Goal: Information Seeking & Learning: Learn about a topic

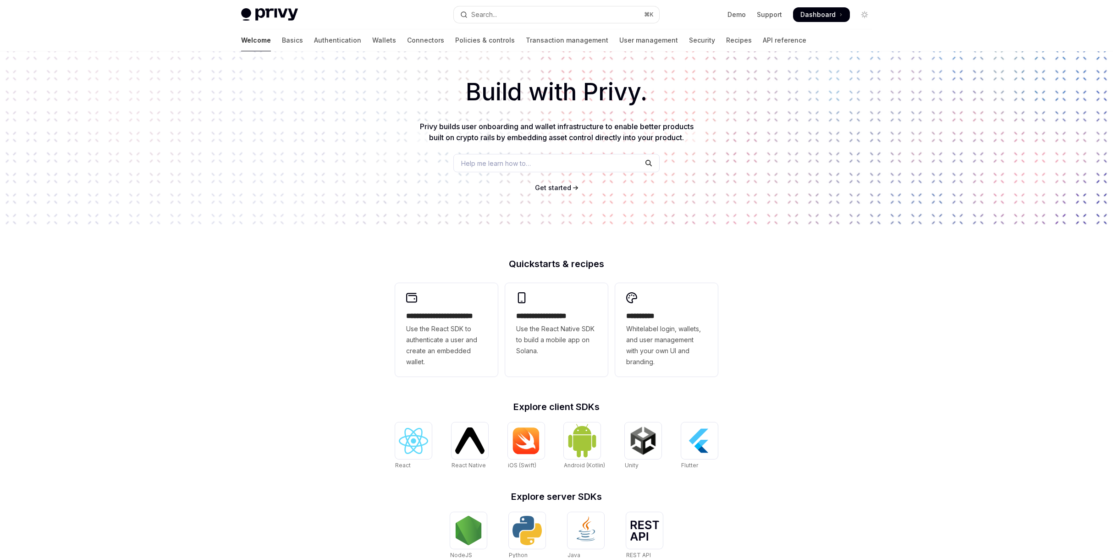
scroll to position [30, 0]
click at [594, 349] on span "Use the React Native SDK to build a mobile app on Solana." at bounding box center [556, 339] width 81 height 33
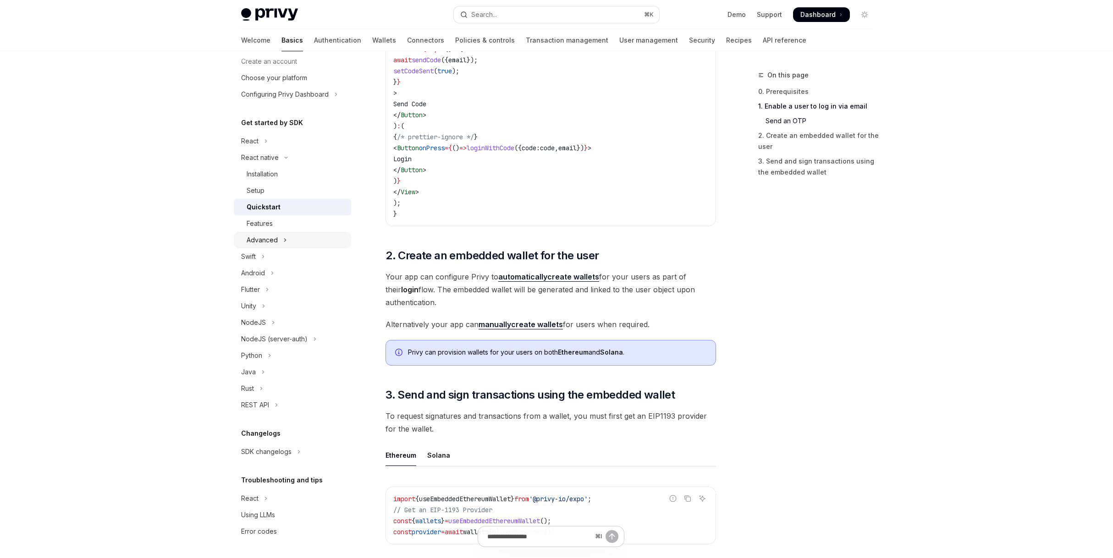
scroll to position [701, 0]
click at [289, 244] on button "Advanced" at bounding box center [292, 240] width 117 height 16
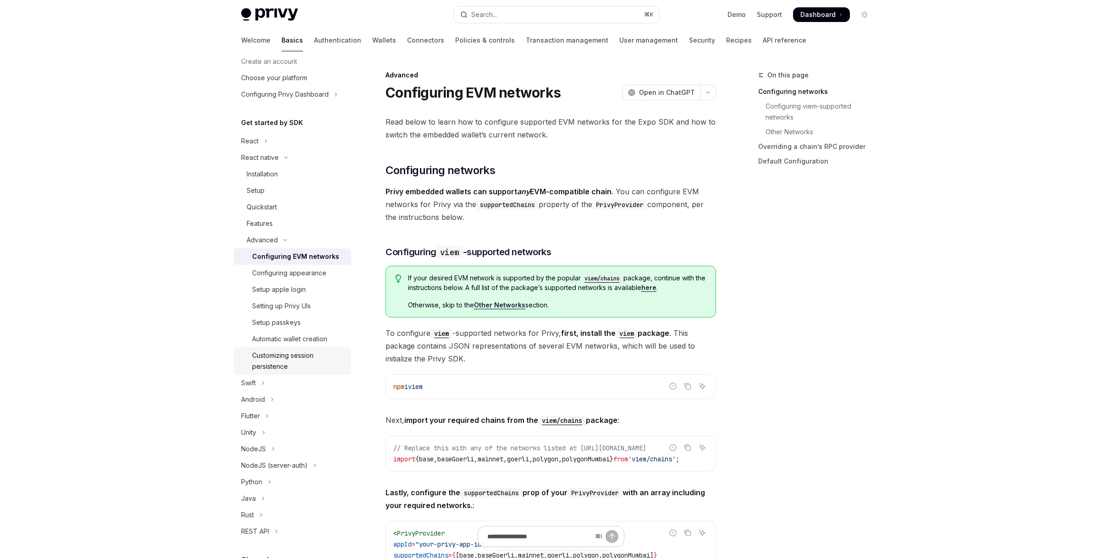
click at [316, 361] on div "Customizing session persistence" at bounding box center [298, 361] width 93 height 22
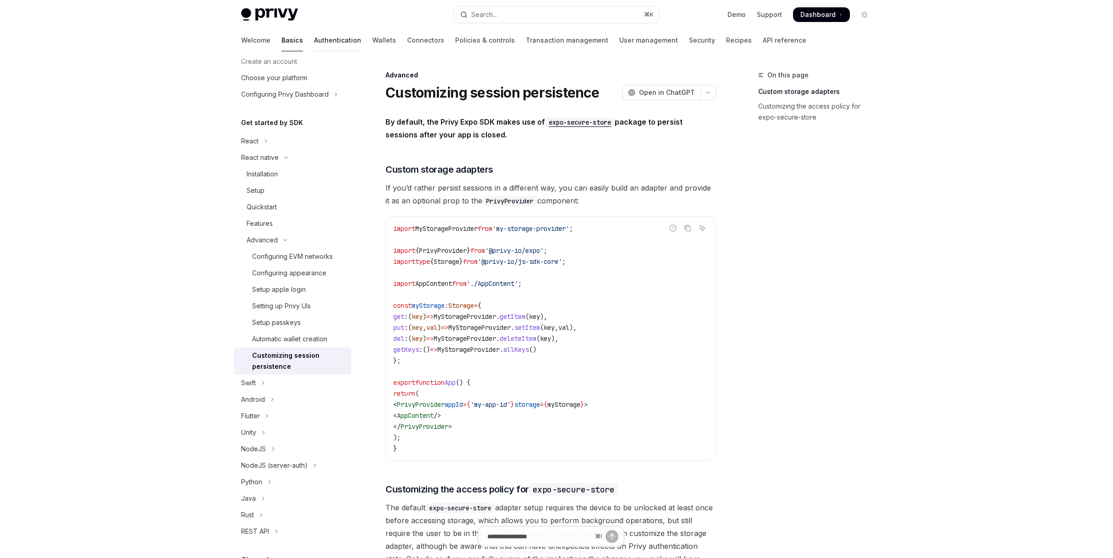
click at [314, 47] on link "Authentication" at bounding box center [337, 40] width 47 height 22
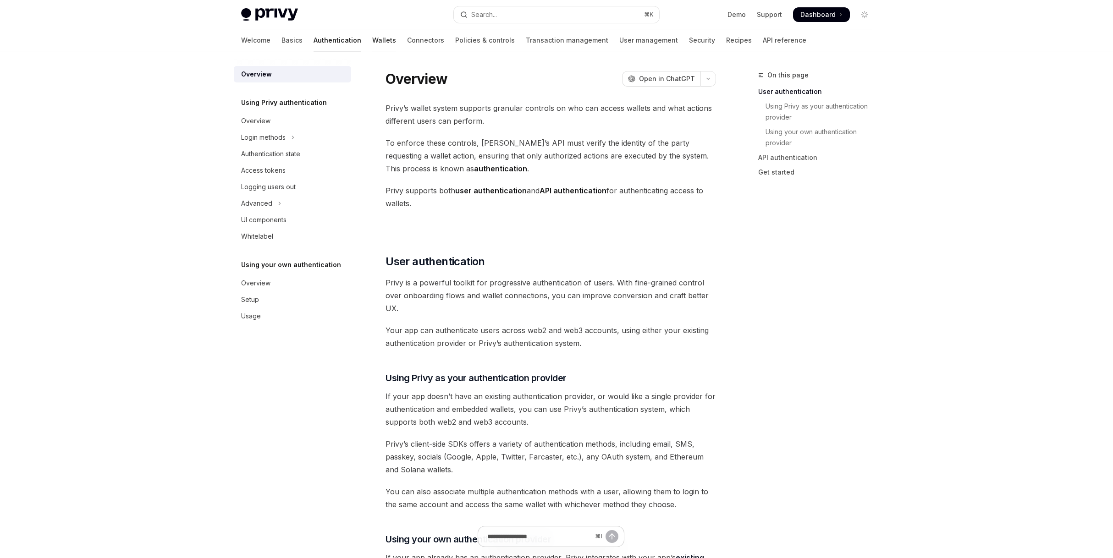
click at [372, 39] on link "Wallets" at bounding box center [384, 40] width 24 height 22
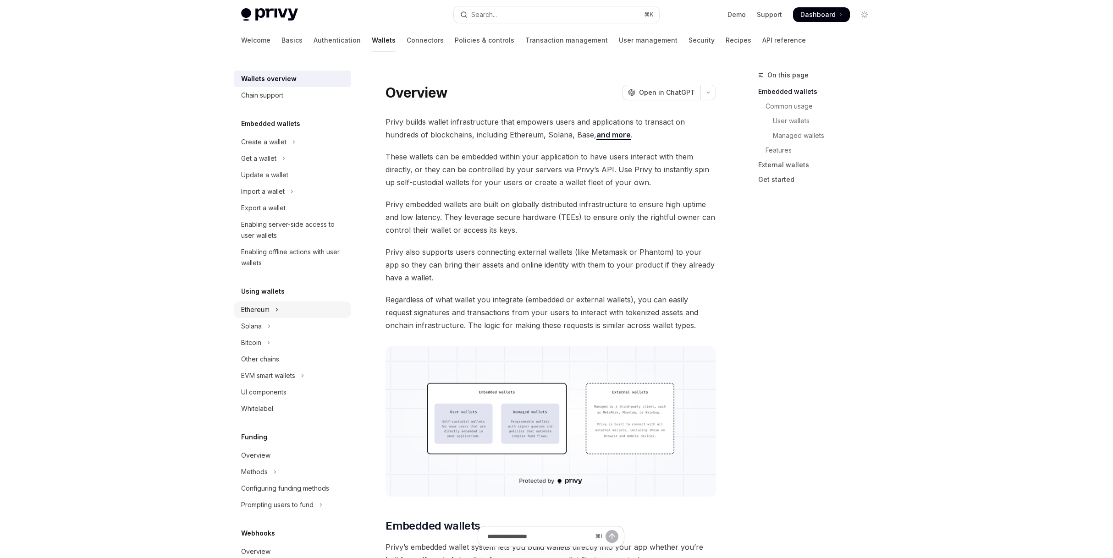
click at [275, 310] on icon "Toggle Ethereum section" at bounding box center [277, 309] width 4 height 11
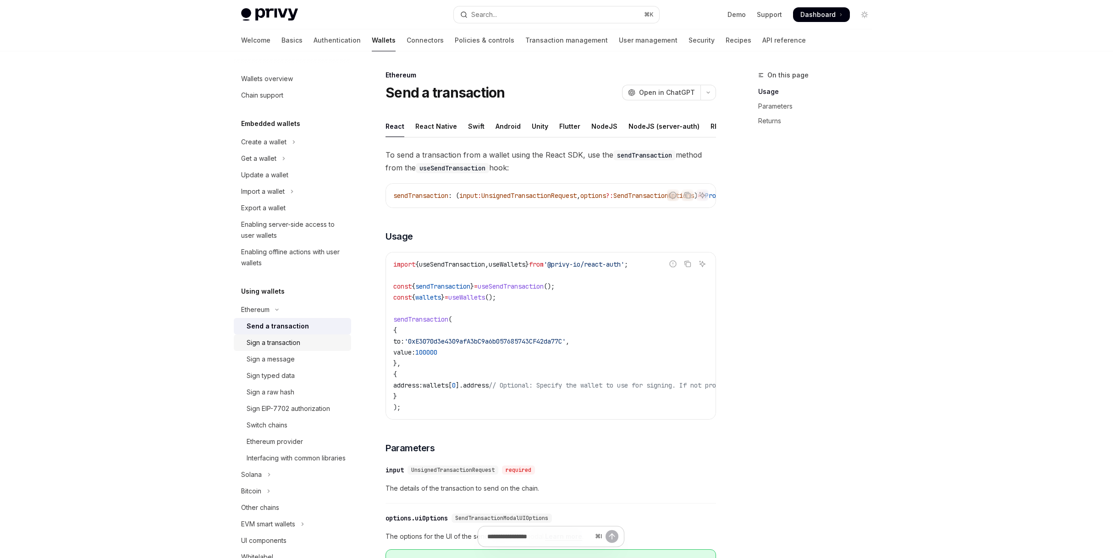
click at [324, 340] on div "Sign a transaction" at bounding box center [296, 342] width 99 height 11
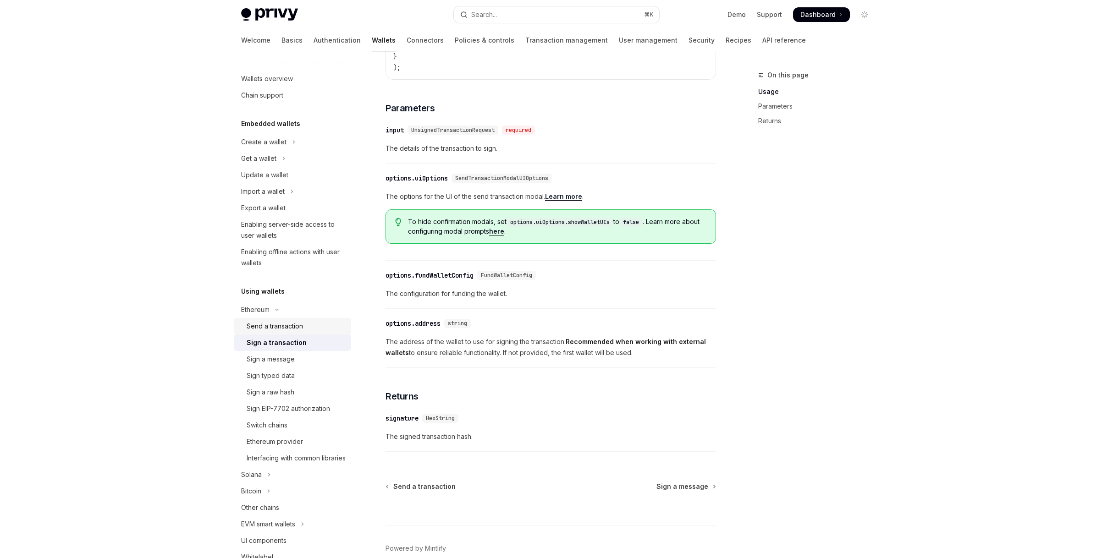
scroll to position [340, 0]
click at [307, 330] on div "Send a transaction" at bounding box center [296, 326] width 99 height 11
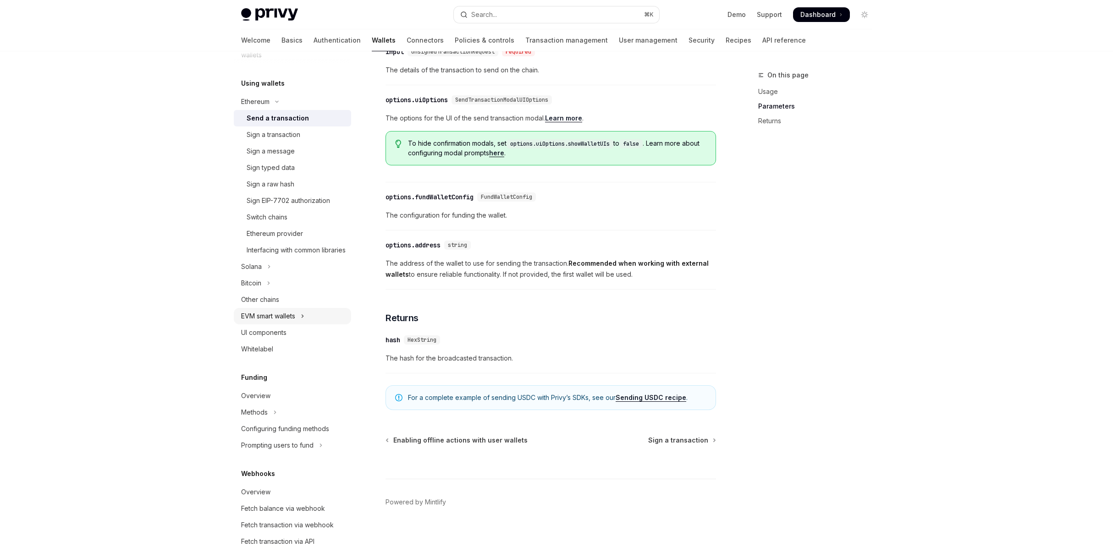
scroll to position [209, 0]
click at [303, 321] on icon "Toggle EVM smart wallets section" at bounding box center [303, 315] width 4 height 11
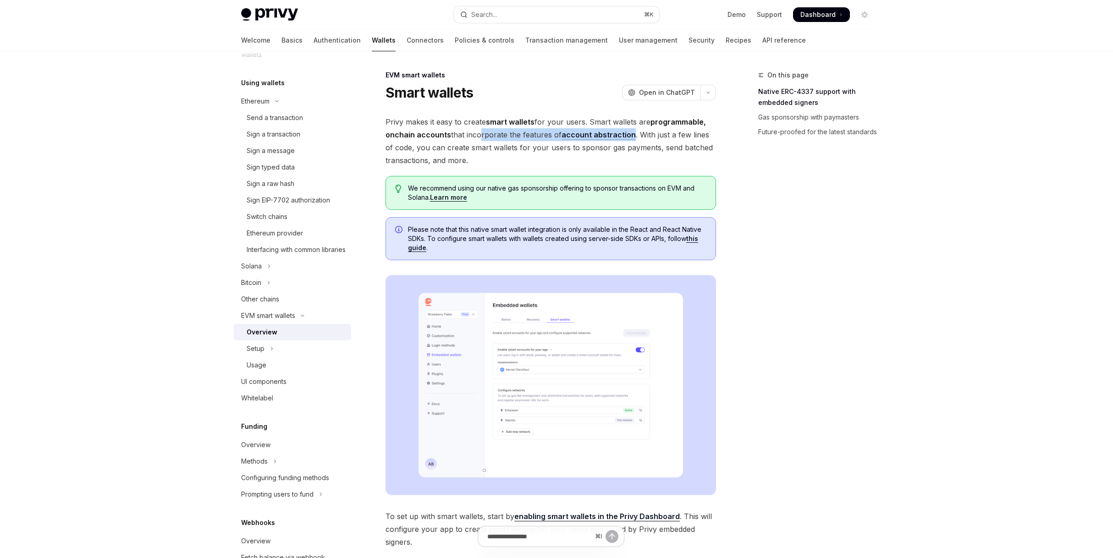
drag, startPoint x: 480, startPoint y: 137, endPoint x: 641, endPoint y: 134, distance: 160.4
click at [635, 134] on span "Privy makes it easy to create smart wallets for your users. Smart wallets are p…" at bounding box center [550, 140] width 330 height 51
click at [676, 144] on span "Privy makes it easy to create smart wallets for your users. Smart wallets are p…" at bounding box center [550, 140] width 330 height 51
drag, startPoint x: 418, startPoint y: 150, endPoint x: 650, endPoint y: 151, distance: 231.4
click at [649, 150] on span "Privy makes it easy to create smart wallets for your users. Smart wallets are p…" at bounding box center [550, 140] width 330 height 51
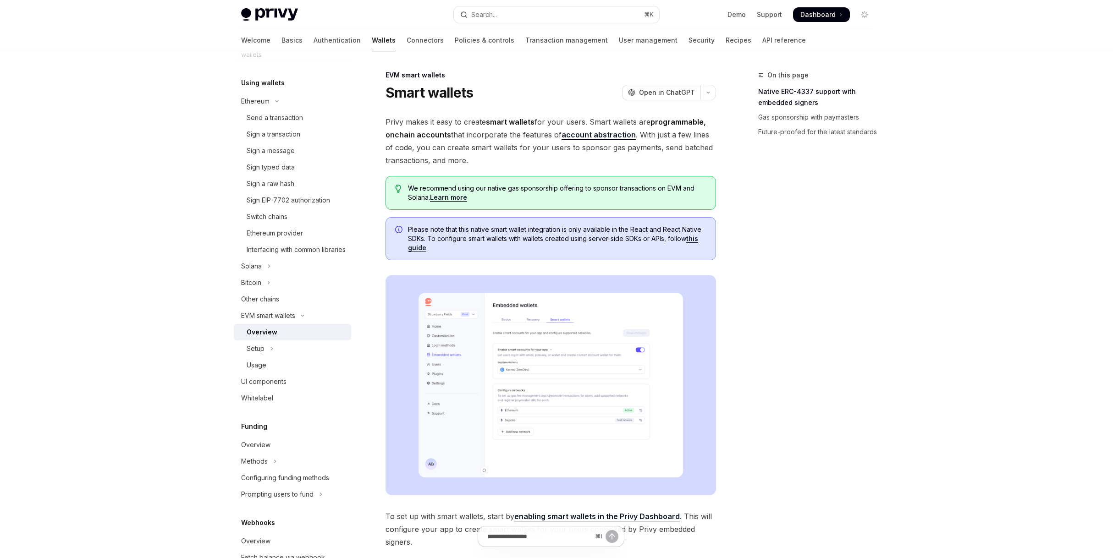
click at [606, 169] on div "Privy makes it easy to create smart wallets for your users. Smart wallets are p…" at bounding box center [550, 538] width 330 height 846
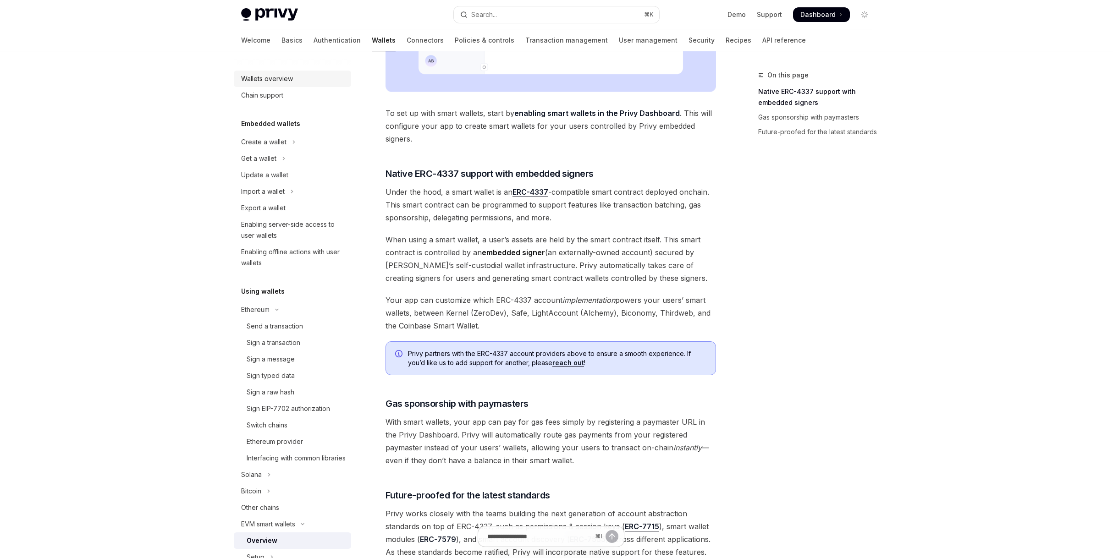
click at [285, 84] on div "Wallets overview" at bounding box center [267, 78] width 52 height 11
type textarea "*"
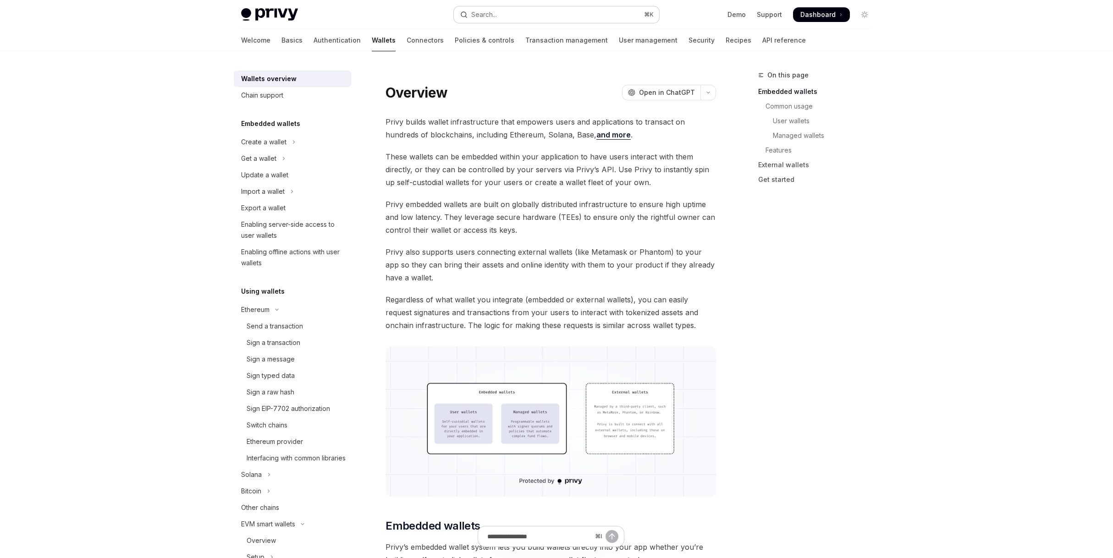
click at [498, 7] on button "Search... ⌘ K" at bounding box center [556, 14] width 205 height 16
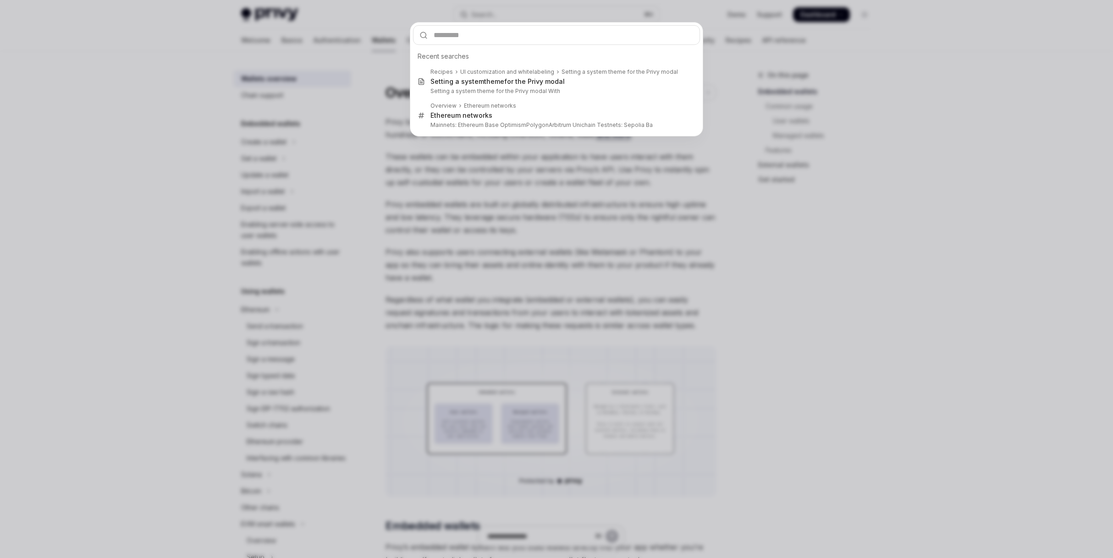
type input "*"
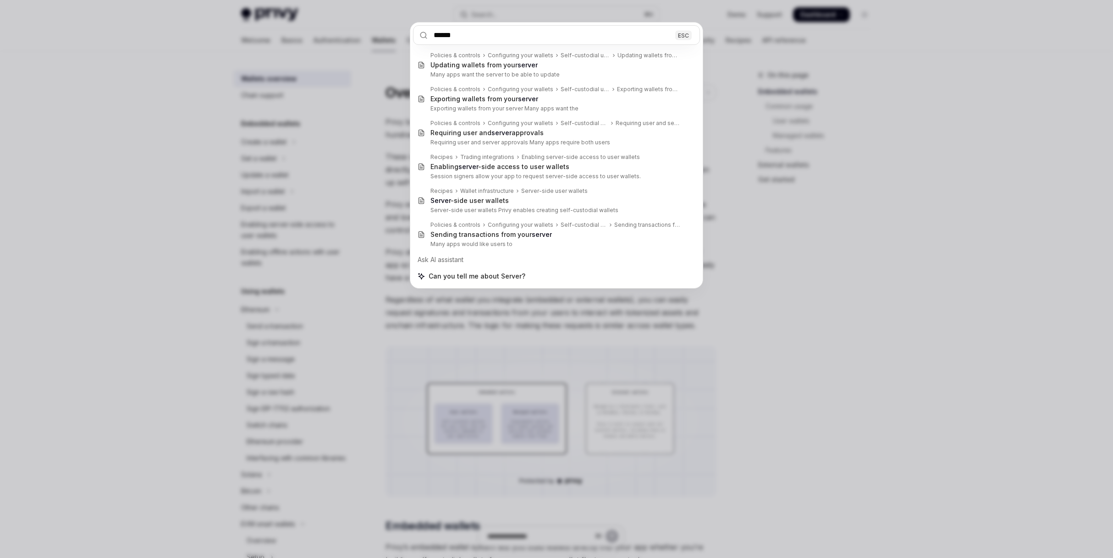
click at [495, 42] on input "******" at bounding box center [556, 35] width 287 height 20
click at [500, 44] on input "******" at bounding box center [556, 35] width 287 height 20
click at [502, 40] on input "******" at bounding box center [556, 35] width 287 height 20
paste input "**********"
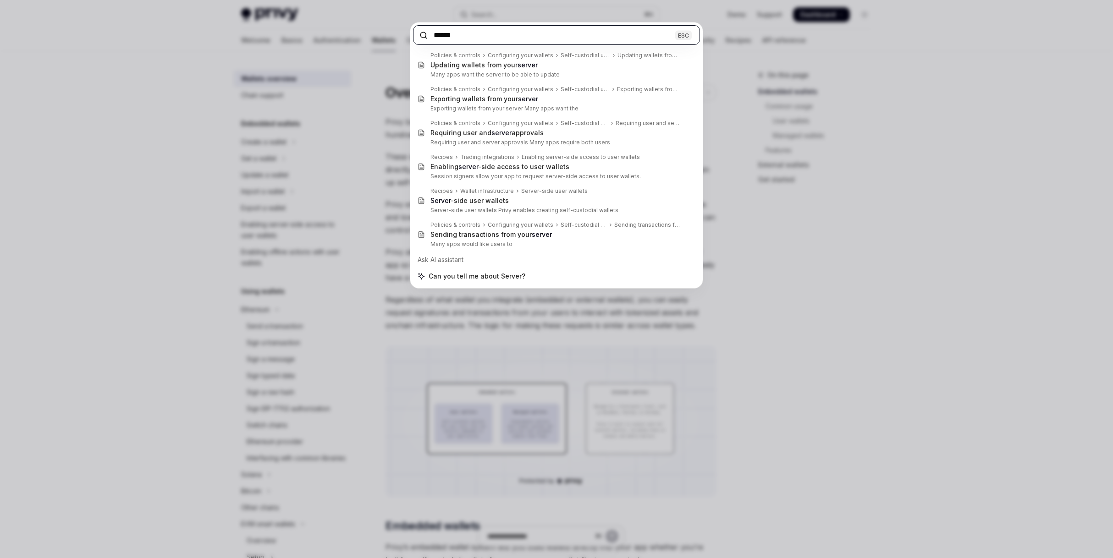
type input "**********"
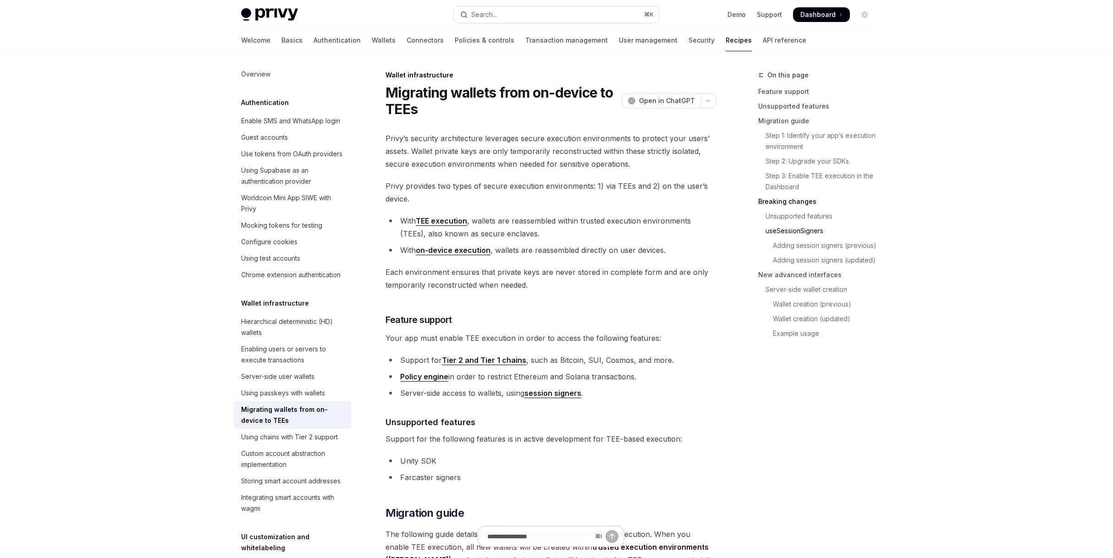
scroll to position [1372, 0]
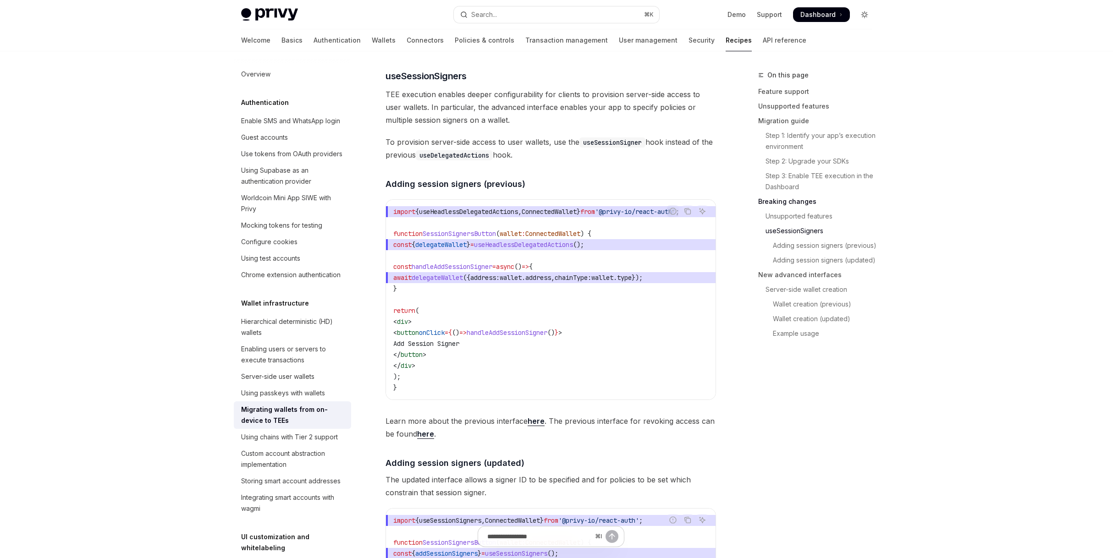
click at [867, 15] on icon "Toggle dark mode" at bounding box center [864, 14] width 7 height 7
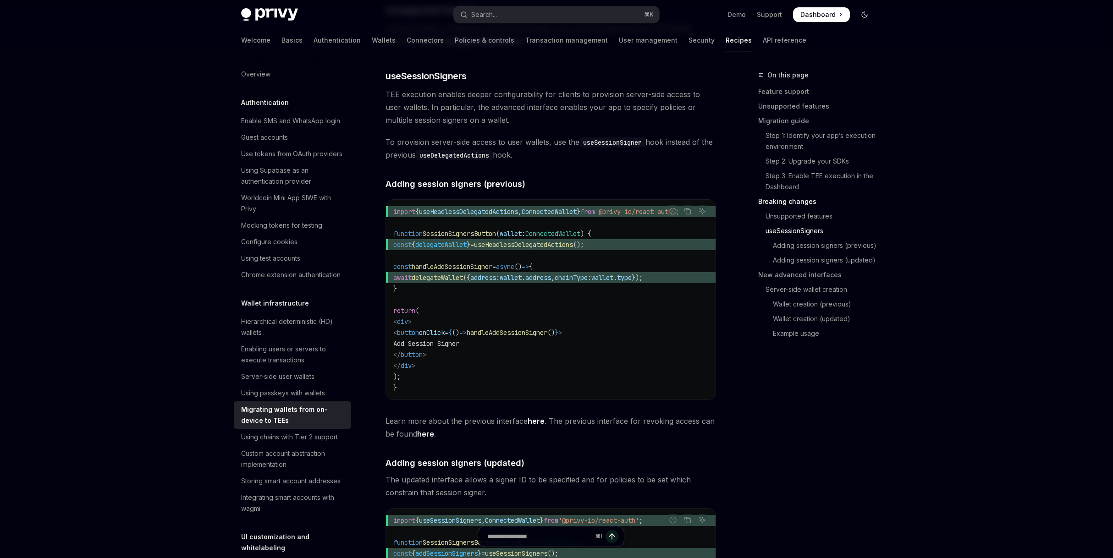
click at [867, 15] on icon "Toggle dark mode" at bounding box center [864, 14] width 5 height 5
type textarea "*"
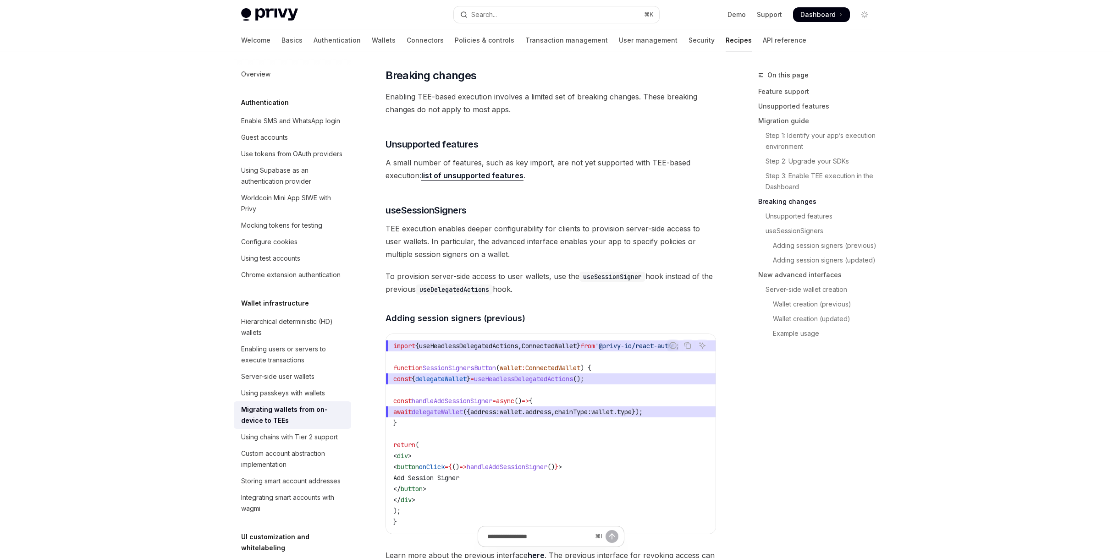
scroll to position [1236, 0]
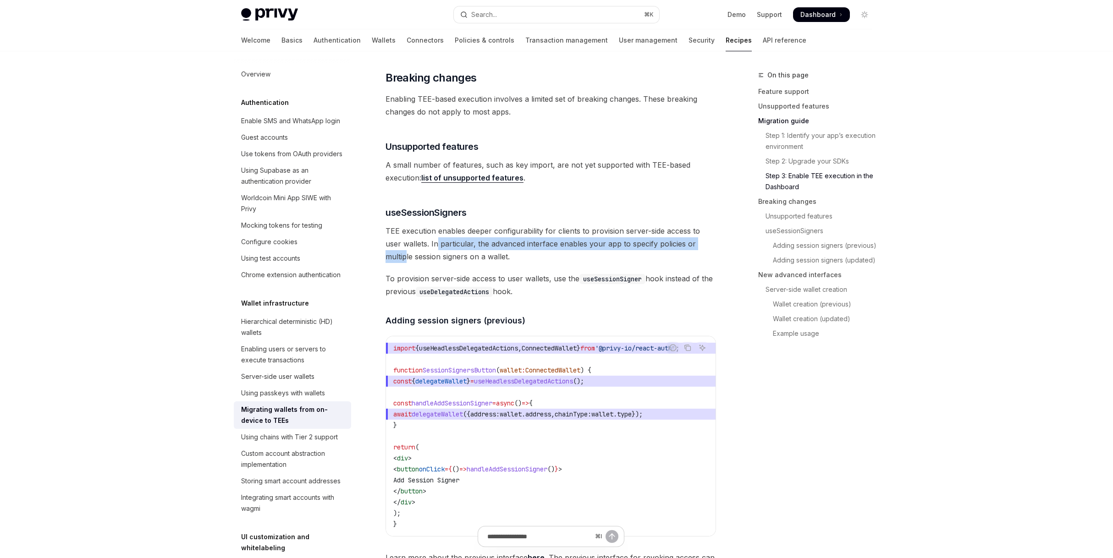
drag, startPoint x: 425, startPoint y: 243, endPoint x: 697, endPoint y: 248, distance: 272.3
click at [697, 248] on span "TEE execution enables deeper configurability for clients to provision server-si…" at bounding box center [550, 244] width 330 height 38
drag, startPoint x: 410, startPoint y: 258, endPoint x: 449, endPoint y: 261, distance: 39.5
click at [449, 261] on span "TEE execution enables deeper configurability for clients to provision server-si…" at bounding box center [550, 244] width 330 height 38
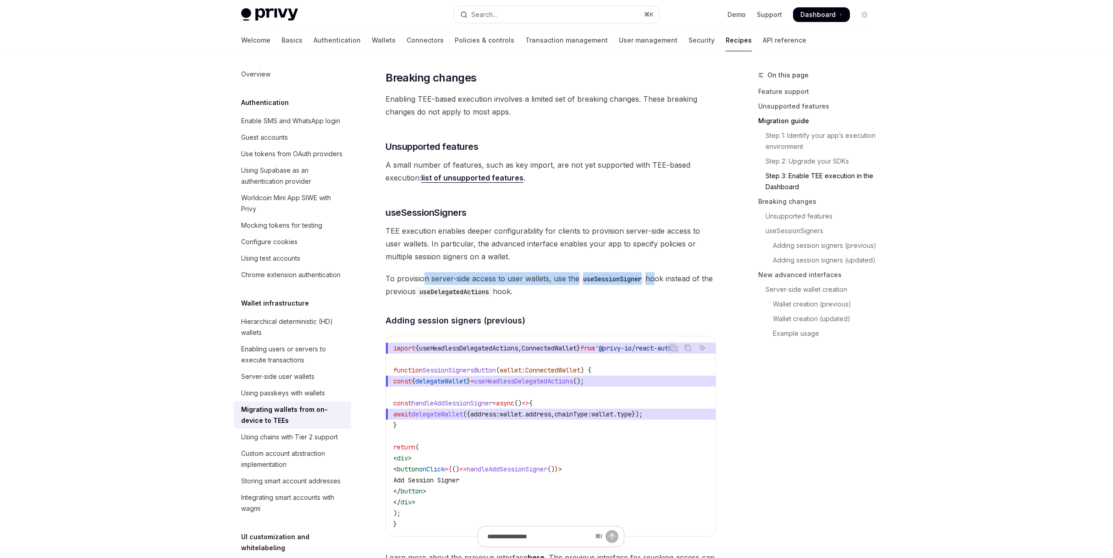
drag, startPoint x: 423, startPoint y: 280, endPoint x: 654, endPoint y: 283, distance: 231.0
click at [654, 283] on span "To provision server-side access to user wallets, use the useSessionSigner hook …" at bounding box center [550, 285] width 330 height 26
click at [640, 295] on span "To provision server-side access to user wallets, use the useSessionSigner hook …" at bounding box center [550, 285] width 330 height 26
drag, startPoint x: 419, startPoint y: 295, endPoint x: 555, endPoint y: 301, distance: 135.8
click at [543, 301] on div "Privy’s security architecture leverages secure execution environments to protec…" at bounding box center [550, 550] width 330 height 3308
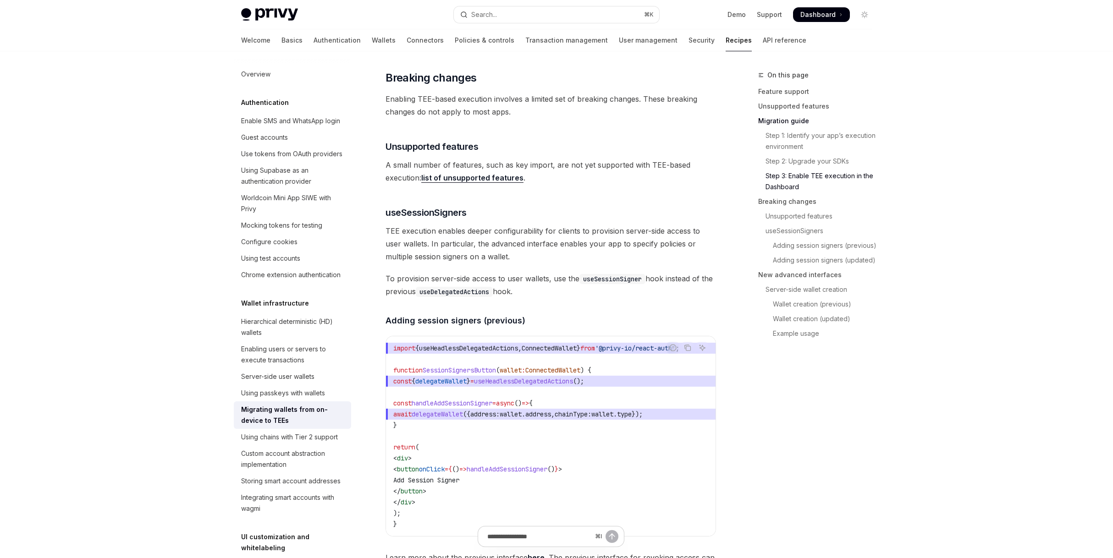
click at [555, 301] on div "Privy’s security architecture leverages secure execution environments to protec…" at bounding box center [550, 550] width 330 height 3308
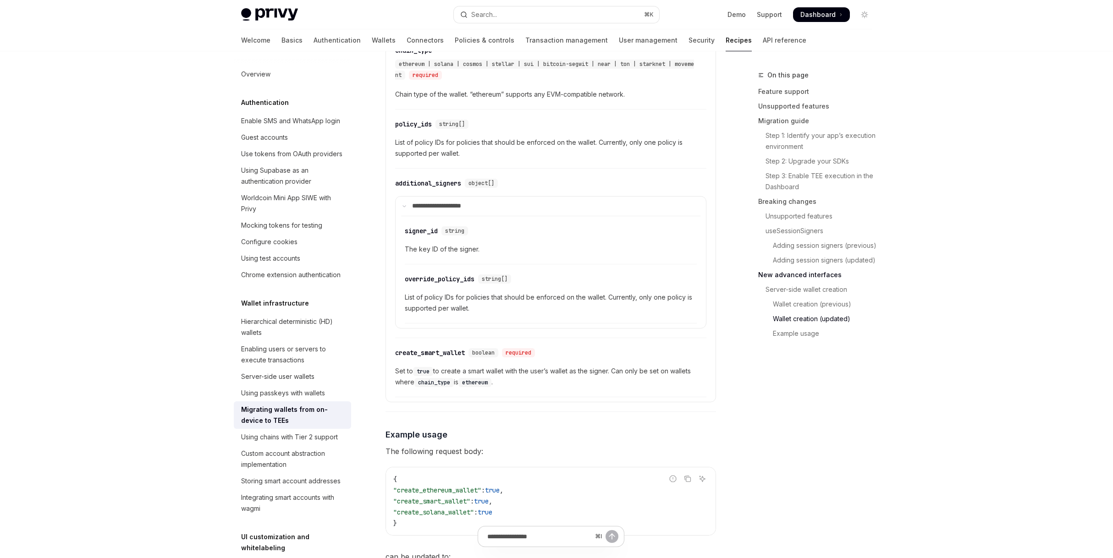
scroll to position [2625, 0]
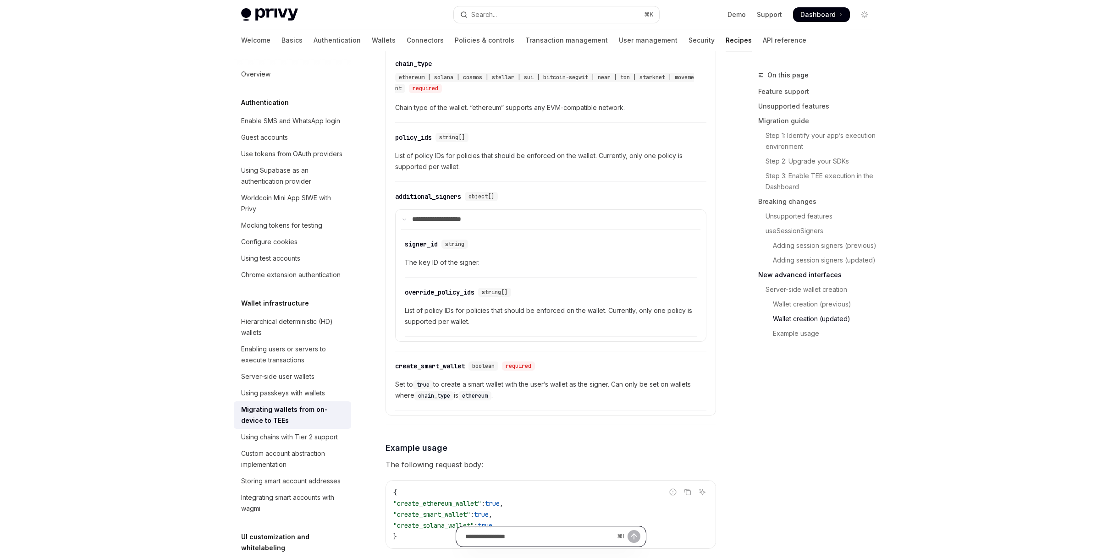
click at [547, 535] on input "Ask a question..." at bounding box center [539, 537] width 148 height 20
click at [515, 534] on input "**********" at bounding box center [539, 537] width 148 height 20
paste input "**********"
type input "**********"
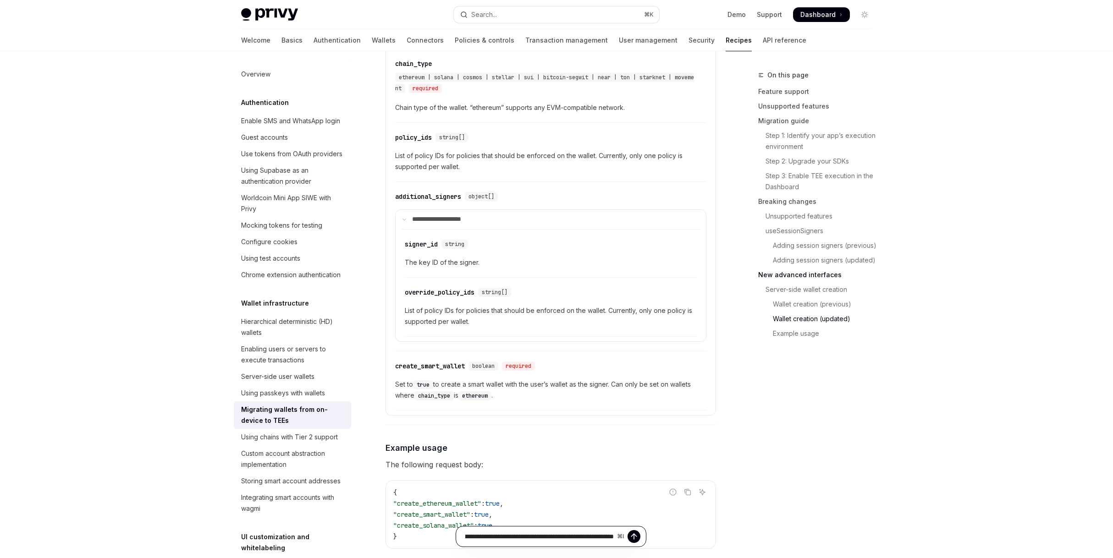
scroll to position [0, 0]
click at [637, 535] on icon "Send message" at bounding box center [633, 536] width 9 height 9
type textarea "*"
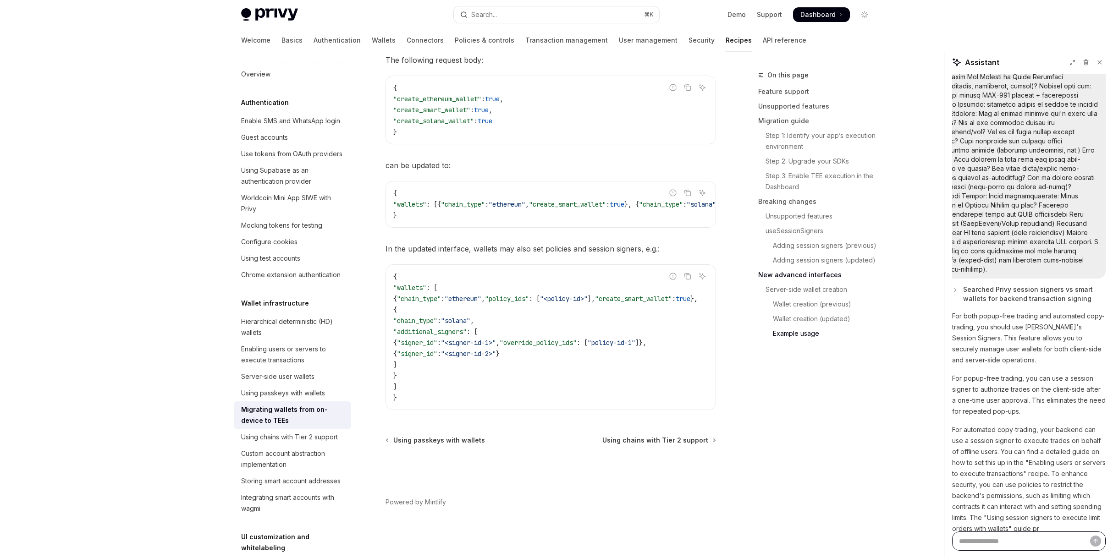
scroll to position [515, 0]
type textarea "*"
click at [1070, 323] on p "For both popup-free trading and automated copy-trading, you should use [PERSON_…" at bounding box center [1029, 342] width 154 height 55
drag, startPoint x: 975, startPoint y: 335, endPoint x: 1056, endPoint y: 341, distance: 81.3
click at [1064, 337] on p "For both popup-free trading and automated copy-trading, you should use [PERSON_…" at bounding box center [1029, 342] width 154 height 55
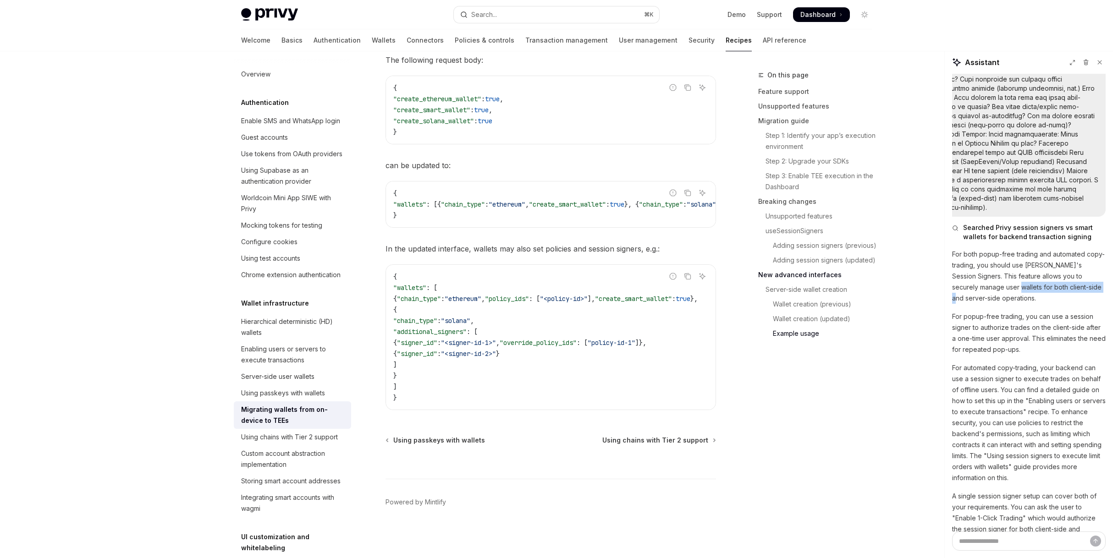
scroll to position [582, 0]
drag, startPoint x: 976, startPoint y: 297, endPoint x: 1026, endPoint y: 310, distance: 51.1
click at [1059, 311] on p "For popup-free trading, you can use a session signer to authorize trades on the…" at bounding box center [1029, 333] width 154 height 44
drag, startPoint x: 997, startPoint y: 309, endPoint x: 1081, endPoint y: 311, distance: 83.4
click at [1081, 311] on p "For popup-free trading, you can use a session signer to authorize trades on the…" at bounding box center [1029, 333] width 154 height 44
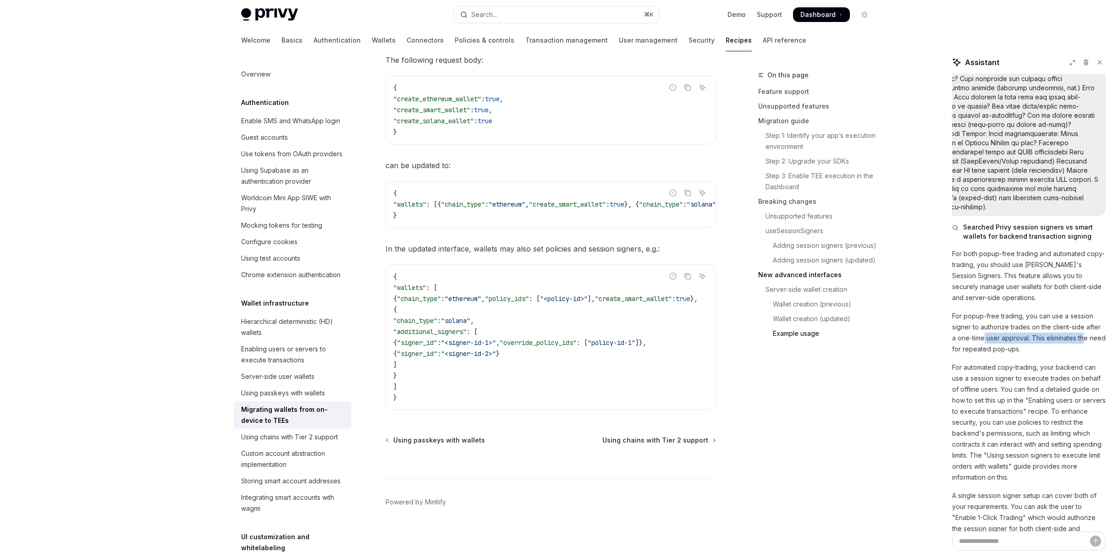
drag, startPoint x: 977, startPoint y: 321, endPoint x: 1061, endPoint y: 329, distance: 84.3
click at [1079, 320] on p "For popup-free trading, you can use a session signer to authorize trades on the…" at bounding box center [1029, 333] width 154 height 44
click at [1035, 337] on div "For both popup-free trading and automated copy-trading, you should use [PERSON_…" at bounding box center [1029, 426] width 154 height 357
drag, startPoint x: 974, startPoint y: 332, endPoint x: 1029, endPoint y: 336, distance: 55.6
click at [1031, 333] on p "For popup-free trading, you can use a session signer to authorize trades on the…" at bounding box center [1029, 333] width 154 height 44
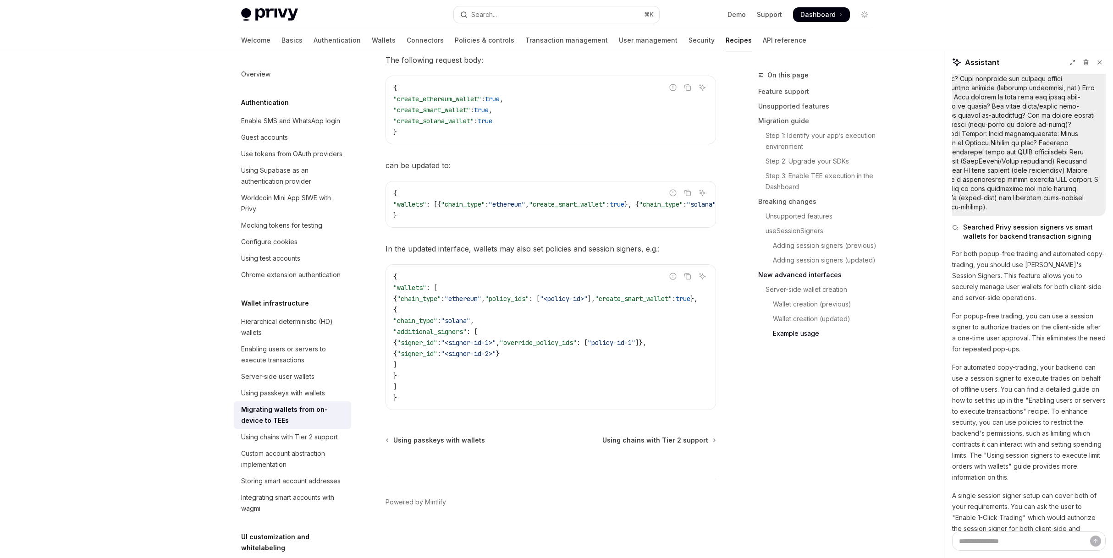
click at [1027, 337] on div "For both popup-free trading and automated copy-trading, you should use [PERSON_…" at bounding box center [1029, 426] width 154 height 357
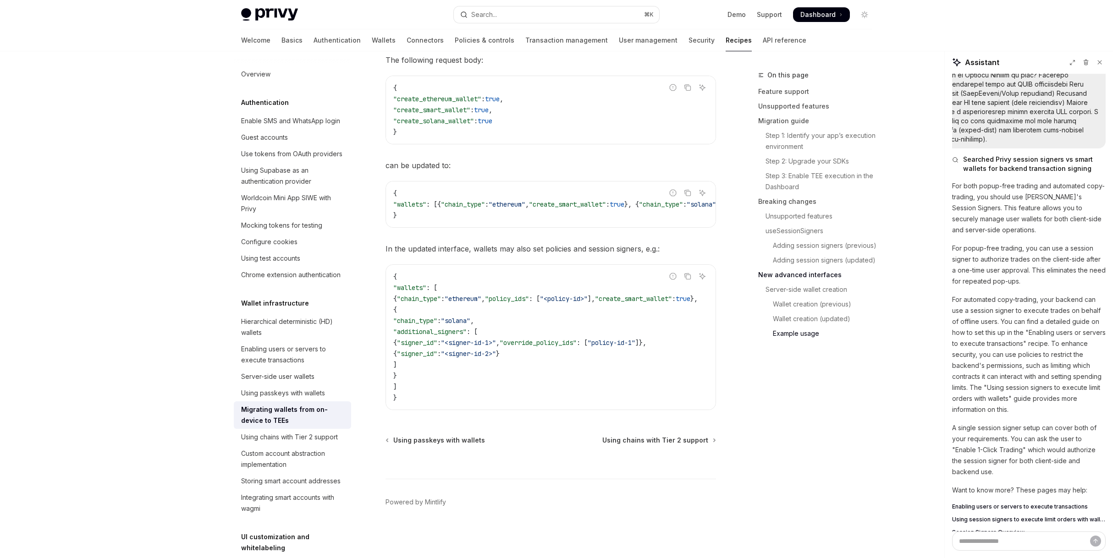
scroll to position [651, 0]
drag, startPoint x: 994, startPoint y: 303, endPoint x: 1079, endPoint y: 306, distance: 85.3
click at [1079, 306] on p "For automated copy-trading, your backend can use a session signer to execute tr…" at bounding box center [1029, 352] width 154 height 121
drag, startPoint x: 1038, startPoint y: 332, endPoint x: 1032, endPoint y: 332, distance: 6.0
click at [1037, 332] on p "For automated copy-trading, your backend can use a session signer to execute tr…" at bounding box center [1029, 352] width 154 height 121
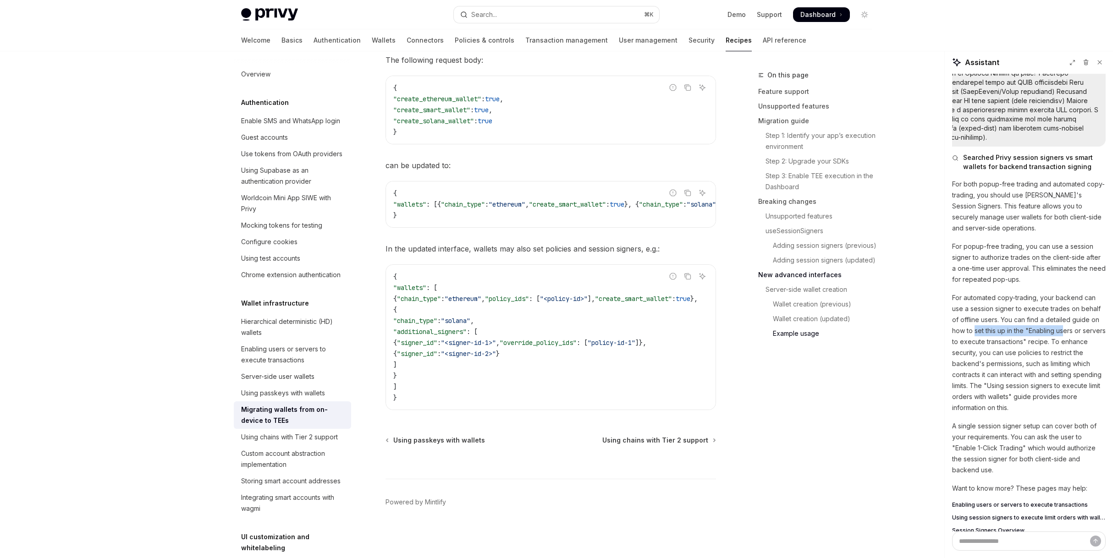
drag, startPoint x: 979, startPoint y: 316, endPoint x: 1065, endPoint y: 318, distance: 85.7
click at [1065, 318] on p "For automated copy-trading, your backend can use a session signer to execute tr…" at bounding box center [1029, 352] width 154 height 121
drag, startPoint x: 972, startPoint y: 326, endPoint x: 1035, endPoint y: 326, distance: 63.2
click at [1035, 326] on p "For automated copy-trading, your backend can use a session signer to execute tr…" at bounding box center [1029, 352] width 154 height 121
click at [1034, 329] on p "For automated copy-trading, your backend can use a session signer to execute tr…" at bounding box center [1029, 352] width 154 height 121
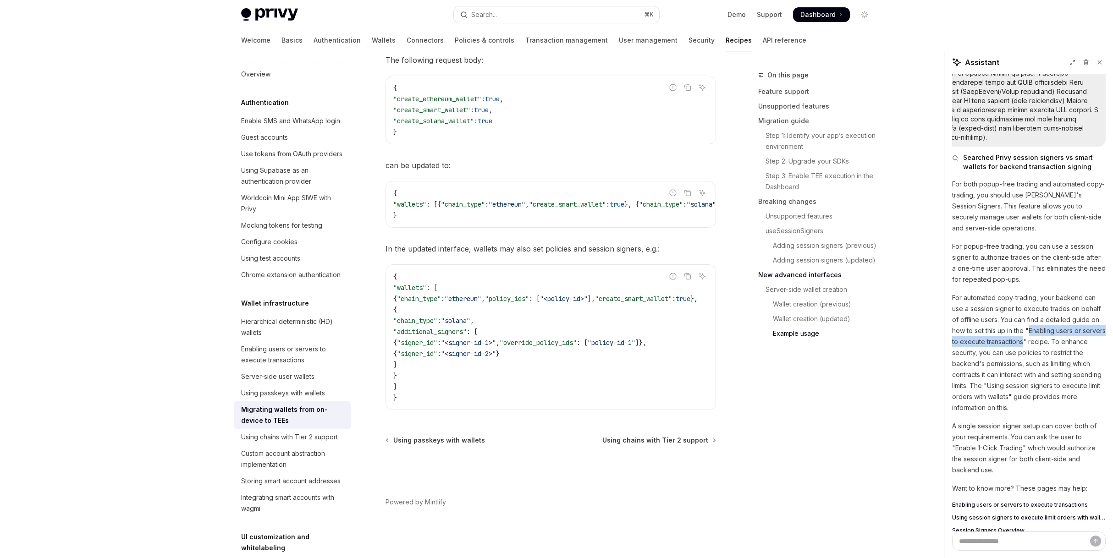
drag, startPoint x: 1028, startPoint y: 313, endPoint x: 1039, endPoint y: 339, distance: 28.3
click at [1047, 324] on p "For automated copy-trading, your backend can use a session signer to execute tr…" at bounding box center [1029, 352] width 154 height 121
copy p "Enabling users or servers to execute transactions"
click at [526, 16] on button "Search... ⌘ K" at bounding box center [556, 14] width 205 height 16
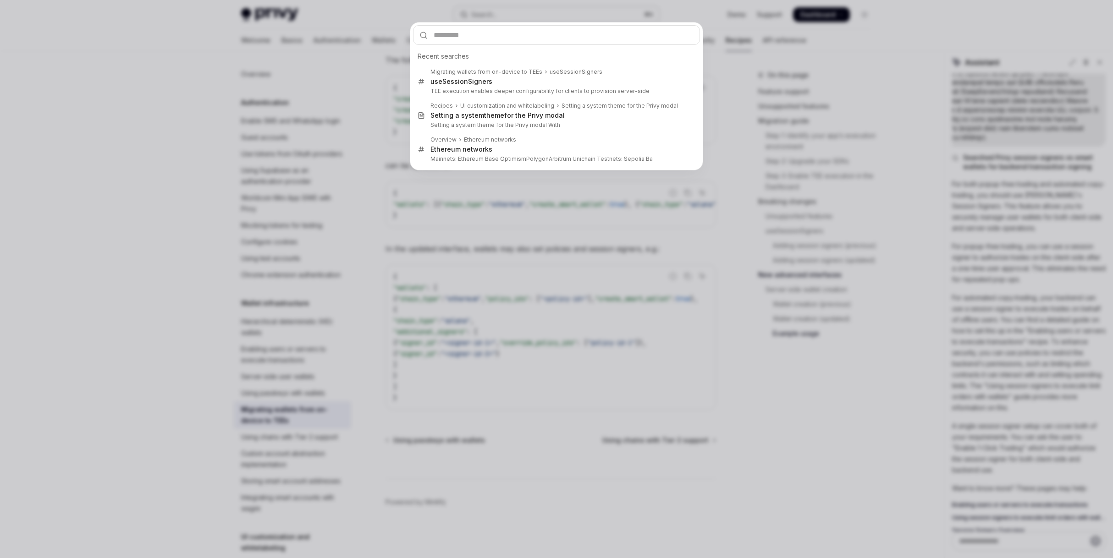
type input "**********"
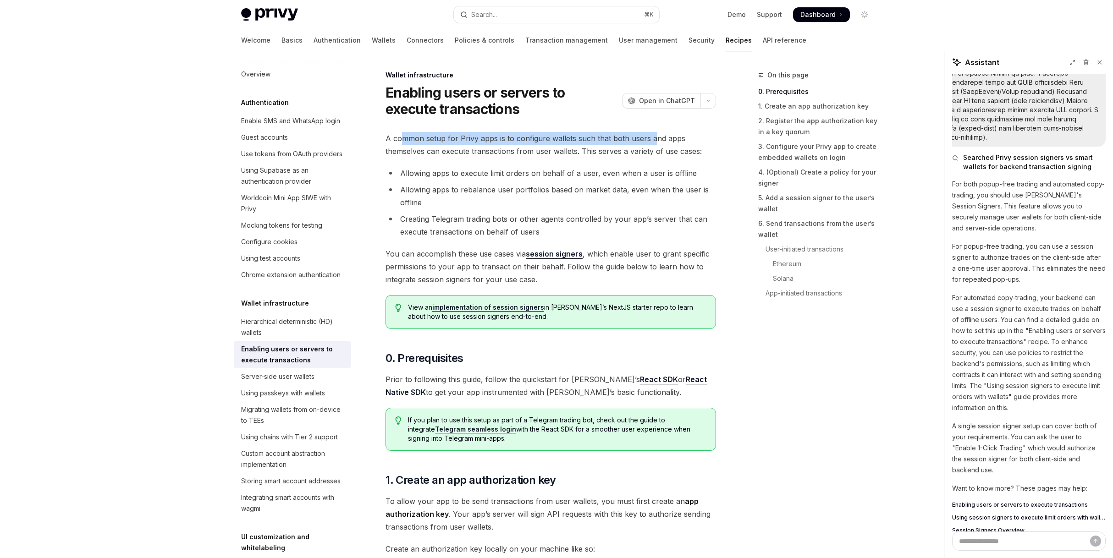
drag, startPoint x: 402, startPoint y: 138, endPoint x: 639, endPoint y: 143, distance: 237.4
click at [649, 143] on span "A common setup for Privy apps is to configure wallets such that both users and …" at bounding box center [550, 145] width 330 height 26
click at [492, 307] on link "implementation of session signers" at bounding box center [488, 307] width 112 height 8
click at [564, 253] on link "session signers" at bounding box center [554, 254] width 57 height 10
click at [510, 308] on link "implementation of session signers" at bounding box center [488, 307] width 112 height 8
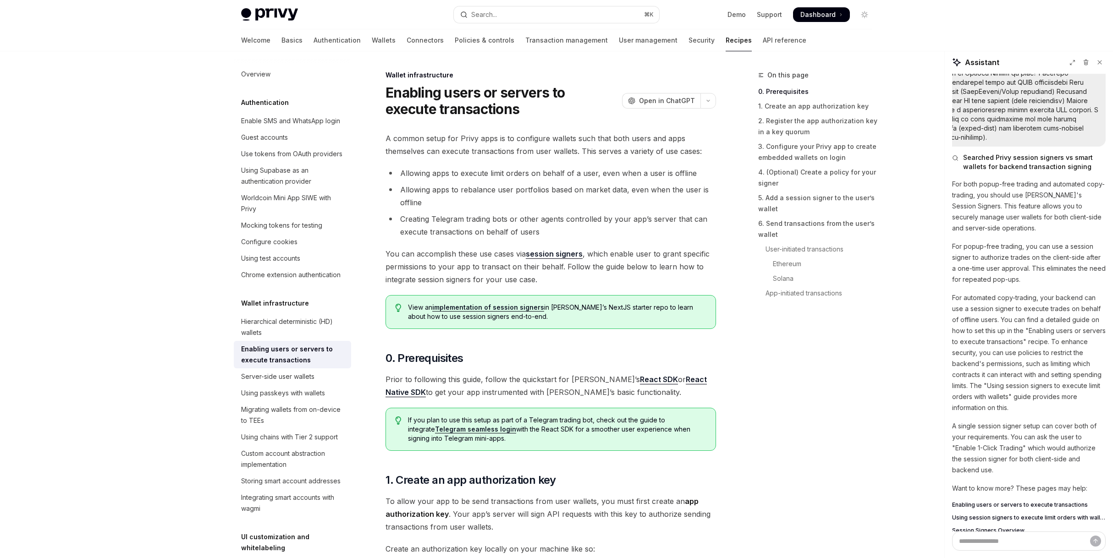
scroll to position [664, 0]
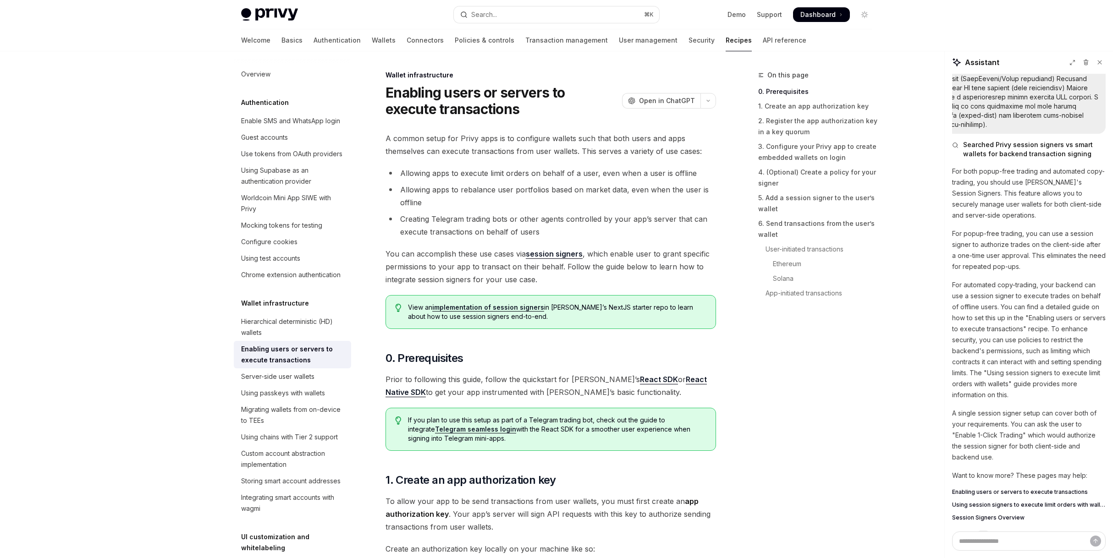
click at [984, 534] on rect "Copy chat response" at bounding box center [983, 535] width 3 height 3
click at [998, 489] on span "Enabling users or servers to execute transactions" at bounding box center [1020, 492] width 136 height 7
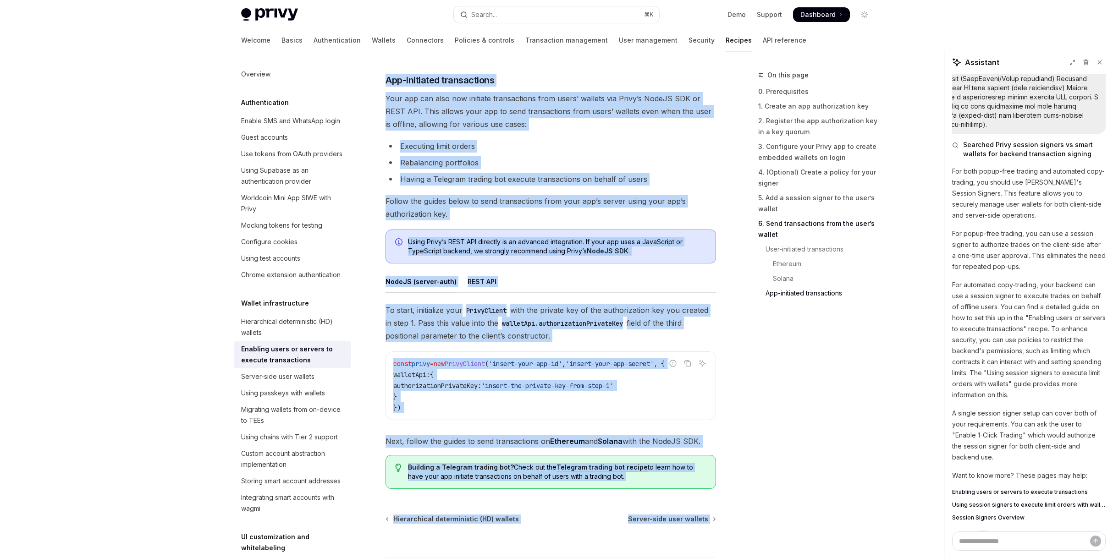
scroll to position [2269, 0]
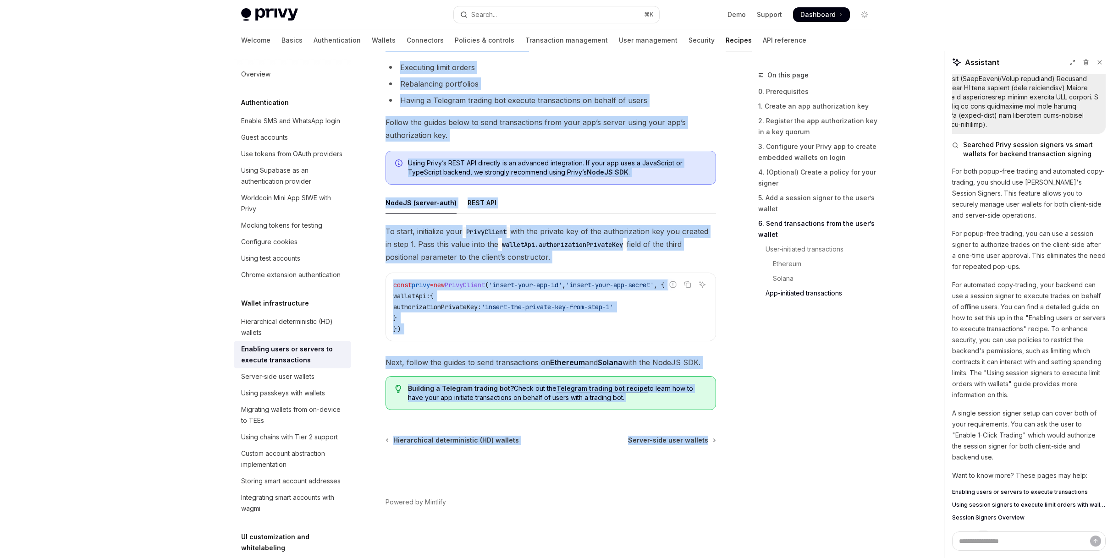
drag, startPoint x: 392, startPoint y: 87, endPoint x: 715, endPoint y: 432, distance: 473.0
click at [991, 501] on span "Using session signers to execute limit orders with wallets" at bounding box center [1029, 504] width 154 height 7
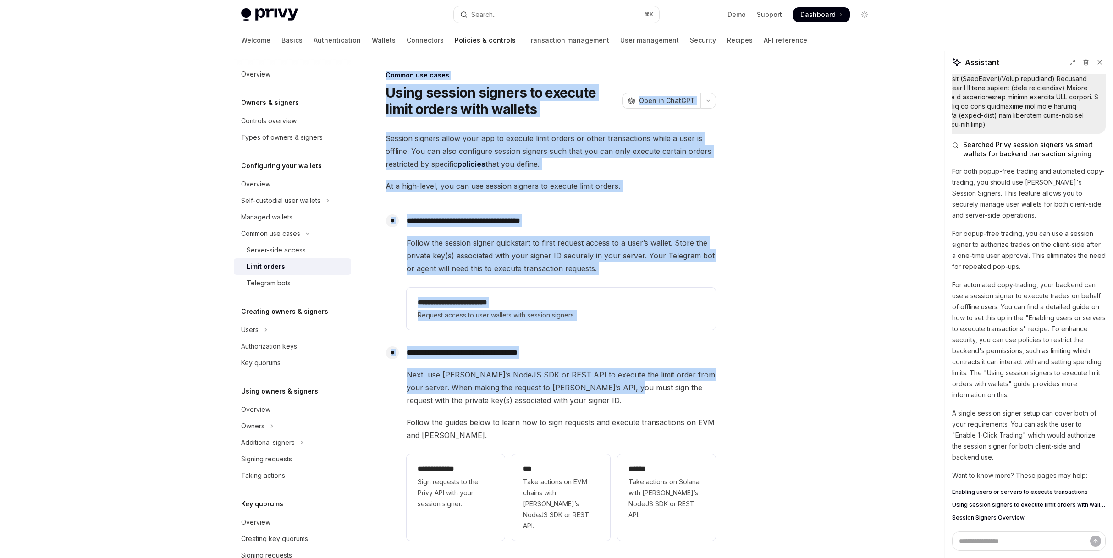
drag, startPoint x: 382, startPoint y: 74, endPoint x: 566, endPoint y: 330, distance: 315.3
click at [606, 382] on div "**********" at bounding box center [465, 386] width 506 height 632
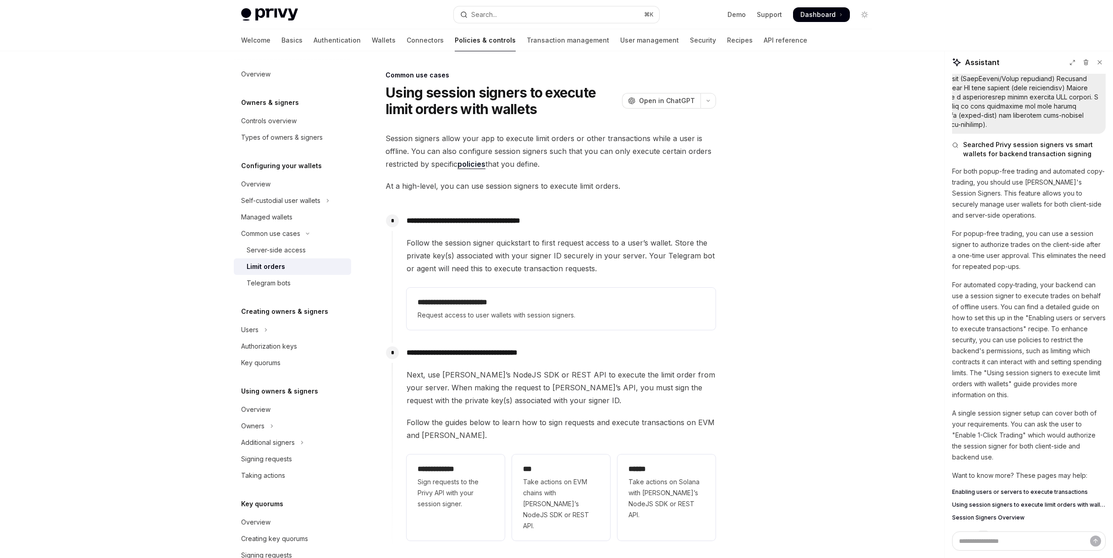
drag, startPoint x: 499, startPoint y: 197, endPoint x: 495, endPoint y: 188, distance: 10.1
click at [498, 193] on div "**********" at bounding box center [550, 343] width 330 height 422
click at [482, 163] on link "policies" at bounding box center [471, 164] width 28 height 10
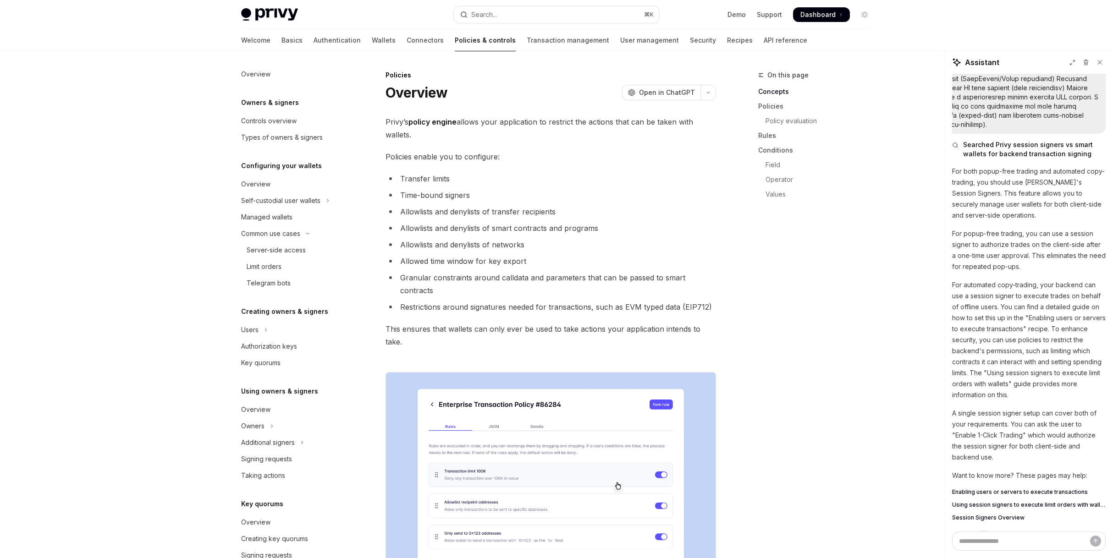
scroll to position [137, 0]
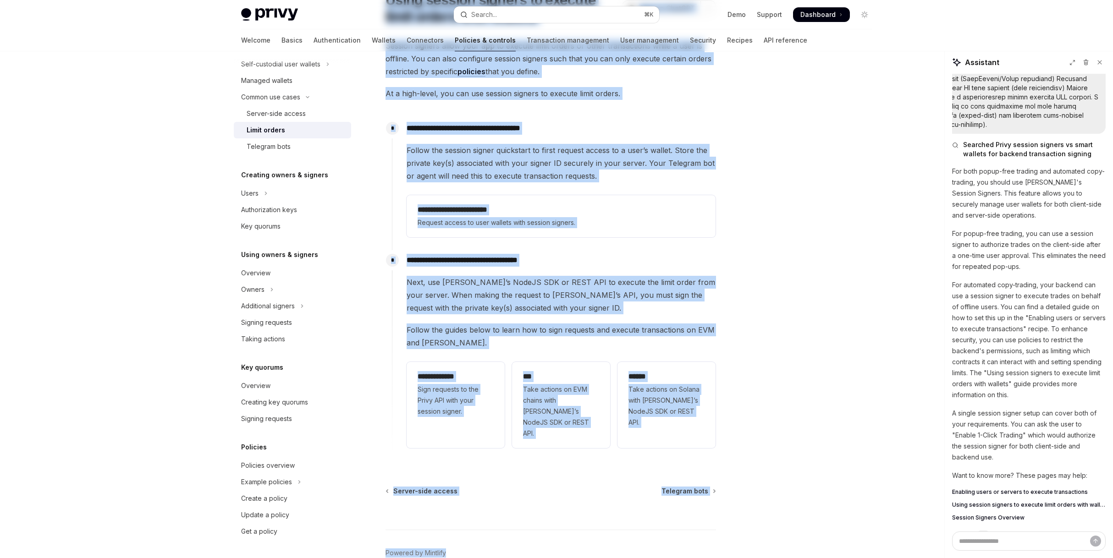
scroll to position [132, 0]
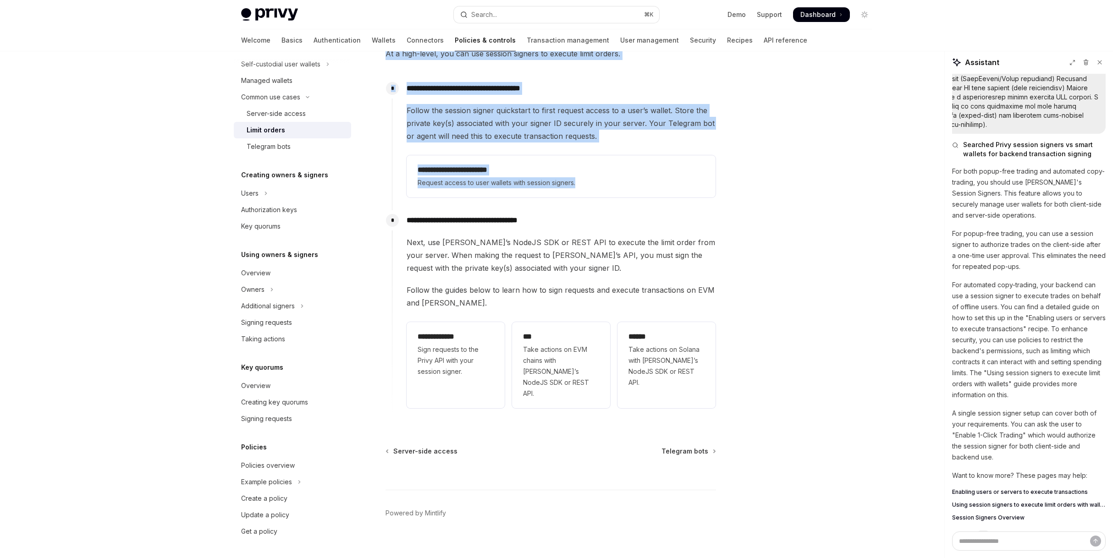
drag, startPoint x: 415, startPoint y: 111, endPoint x: 596, endPoint y: 208, distance: 205.2
click at [596, 208] on div "**********" at bounding box center [465, 253] width 506 height 632
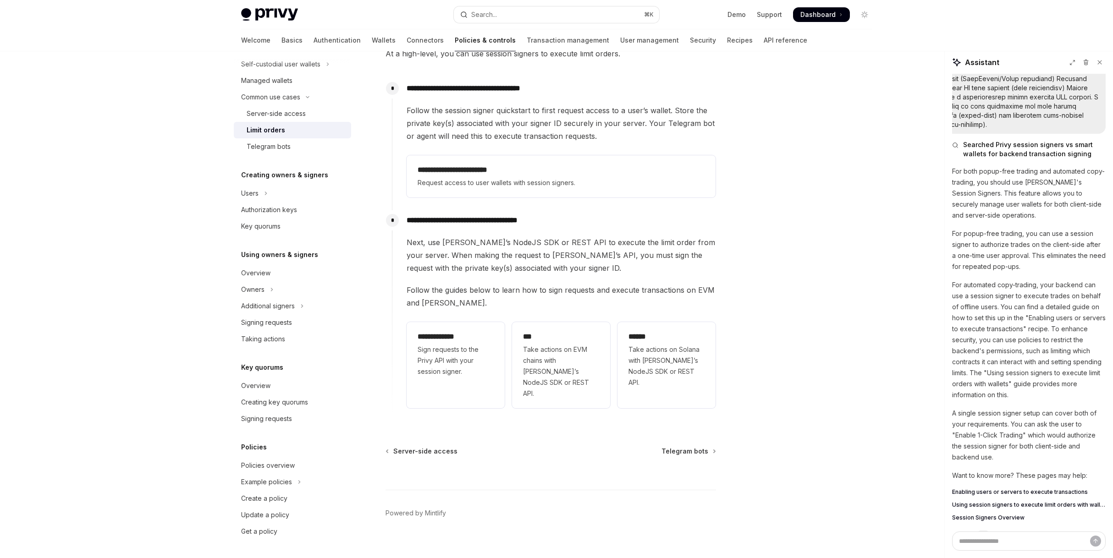
click at [596, 211] on div "**********" at bounding box center [554, 311] width 324 height 202
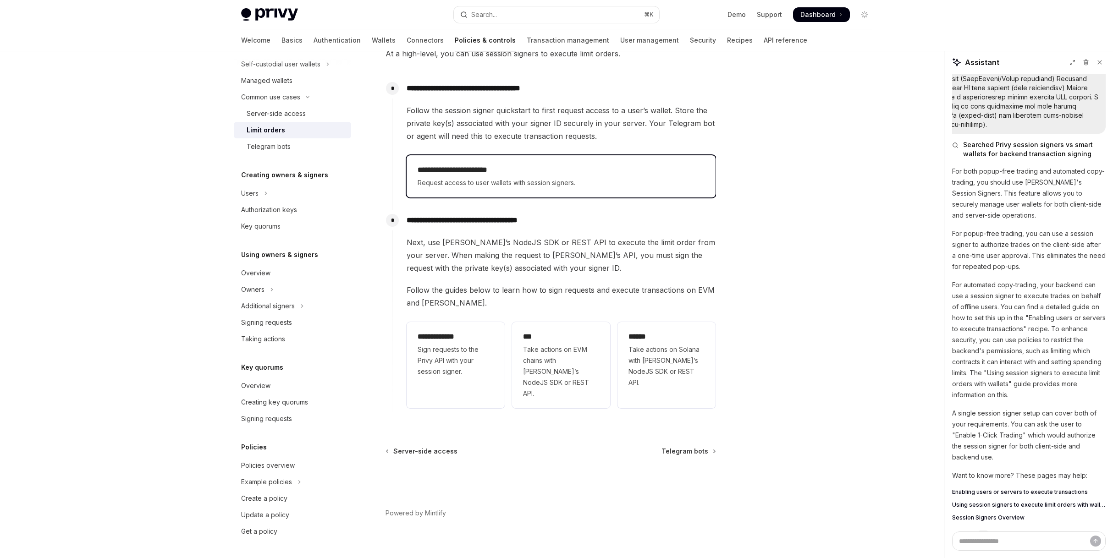
click at [524, 176] on div "**********" at bounding box center [560, 177] width 287 height 24
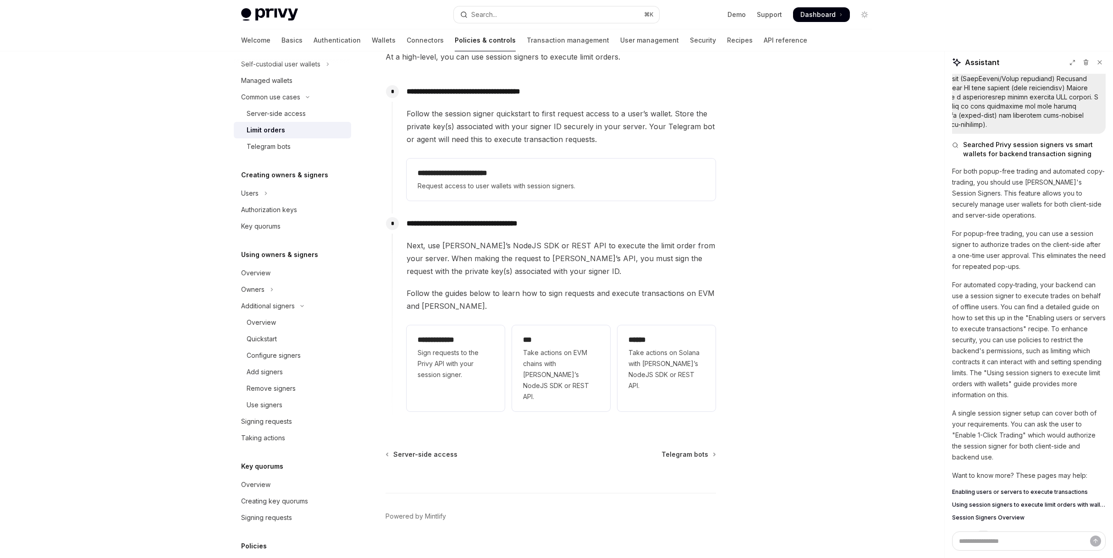
scroll to position [132, 0]
click at [1011, 501] on span "Using session signers to execute limit orders with wallets" at bounding box center [1029, 504] width 154 height 7
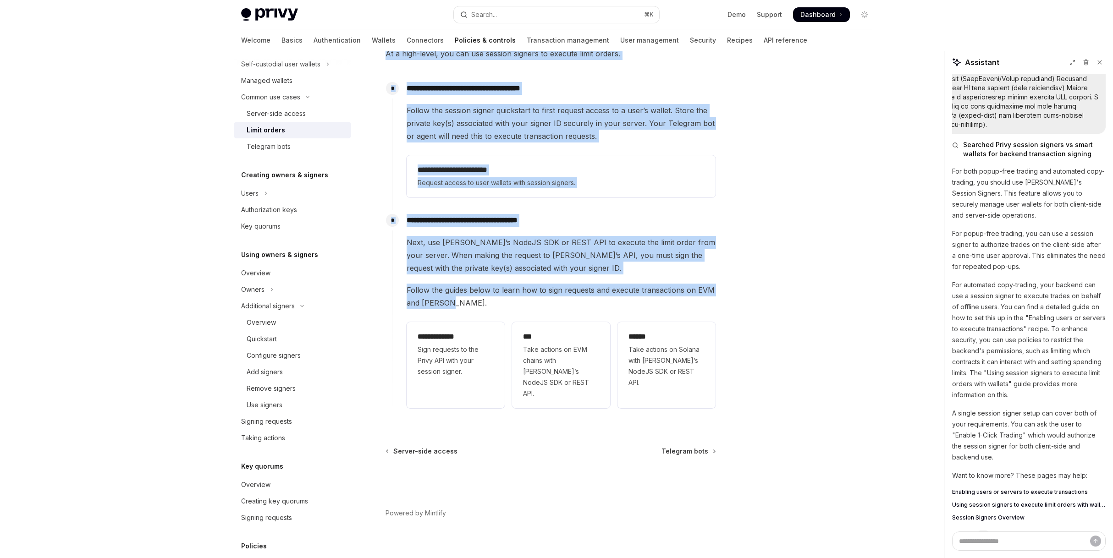
drag, startPoint x: 716, startPoint y: 410, endPoint x: 647, endPoint y: 299, distance: 130.5
click at [647, 299] on div "**********" at bounding box center [556, 244] width 645 height 650
drag, startPoint x: 592, startPoint y: 396, endPoint x: 638, endPoint y: 413, distance: 49.3
click at [593, 397] on div "**********" at bounding box center [560, 364] width 309 height 93
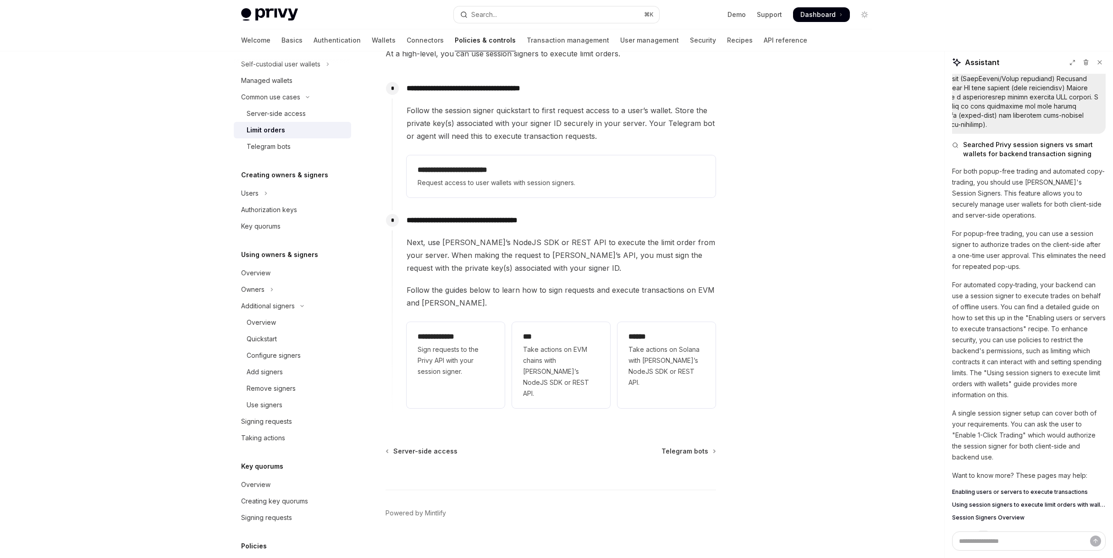
drag, startPoint x: 694, startPoint y: 412, endPoint x: 697, endPoint y: 417, distance: 5.5
click at [695, 412] on div "**********" at bounding box center [465, 253] width 506 height 632
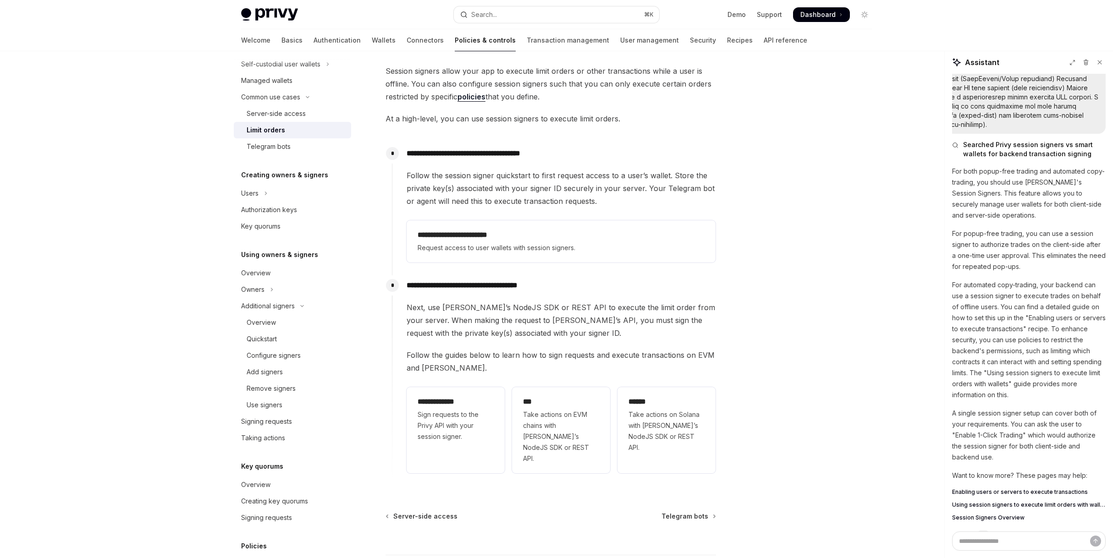
scroll to position [0, 0]
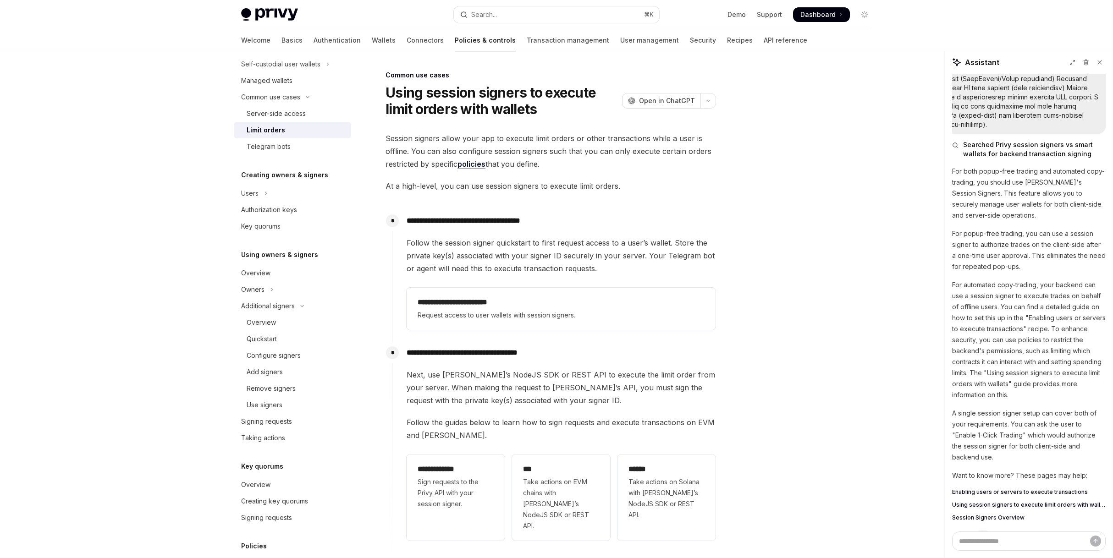
click at [1010, 514] on span "Session Signers Overview" at bounding box center [988, 517] width 72 height 7
type textarea "*"
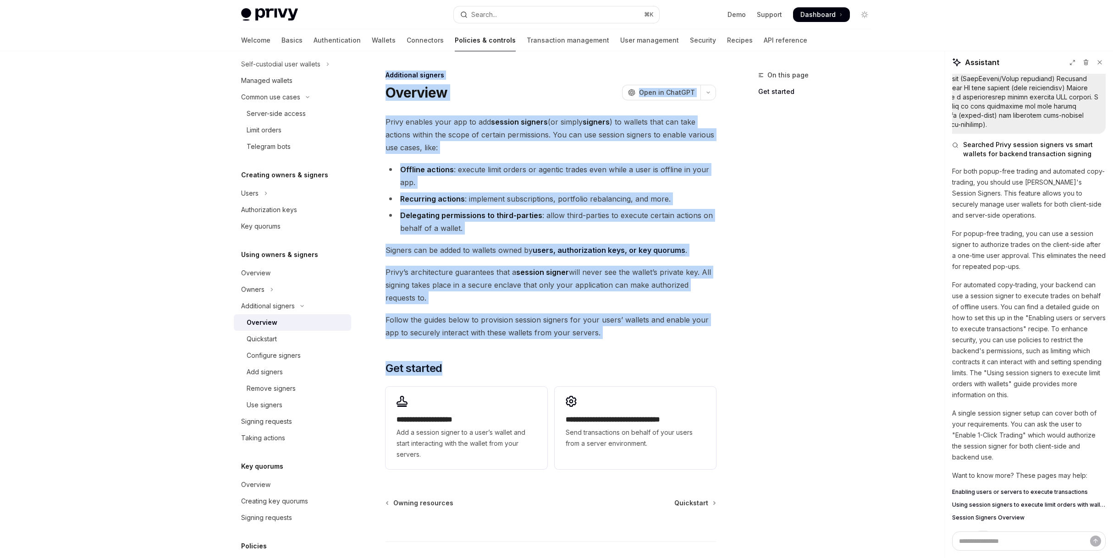
drag, startPoint x: 560, startPoint y: 312, endPoint x: 380, endPoint y: 75, distance: 297.4
click at [383, 74] on div "**********" at bounding box center [465, 345] width 506 height 551
copy div "Loremipsum dolorsi Ametcons AdipIS Elit se DoeiUSM TempOR Inci ut LaboREE Dolor…"
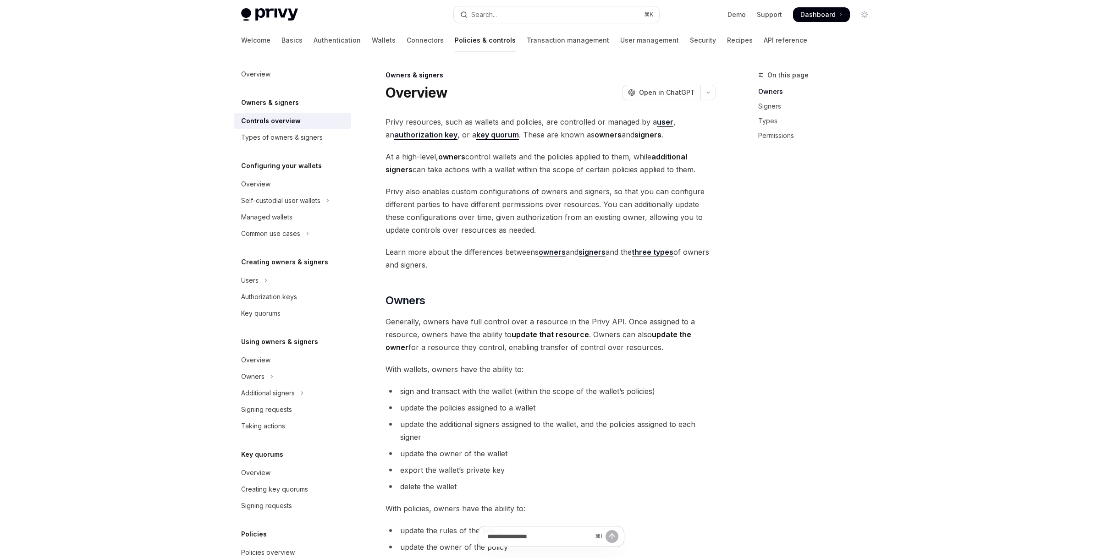
click at [487, 137] on strong "key quorum" at bounding box center [497, 134] width 43 height 9
type textarea "*"
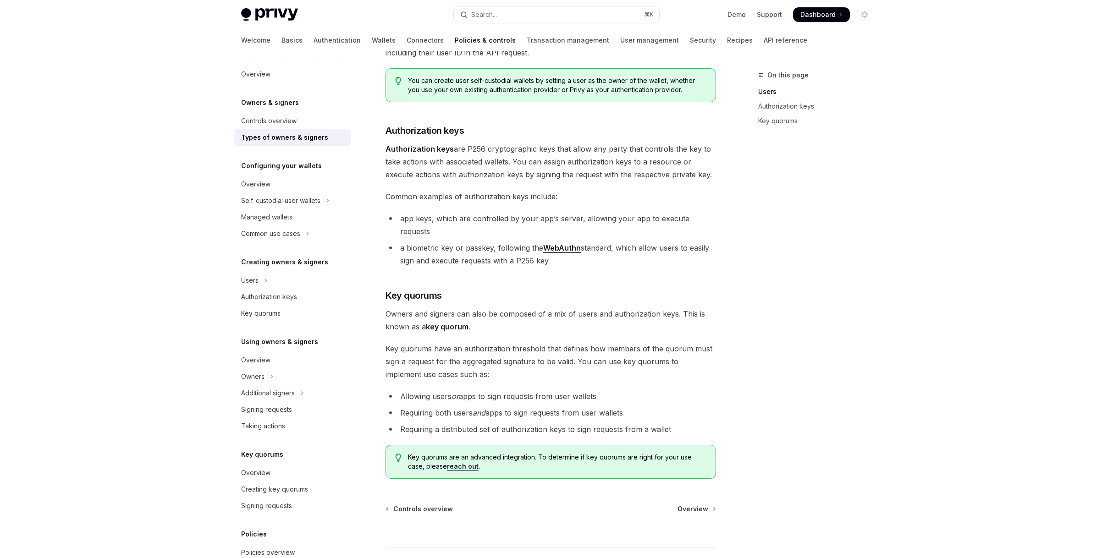
scroll to position [204, 0]
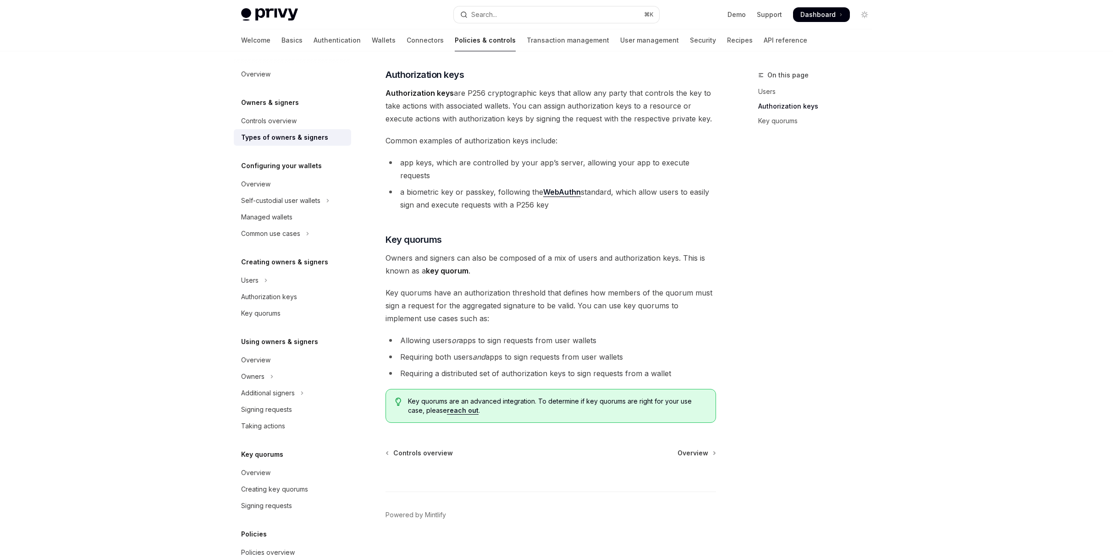
click at [470, 406] on link "reach out" at bounding box center [463, 410] width 32 height 8
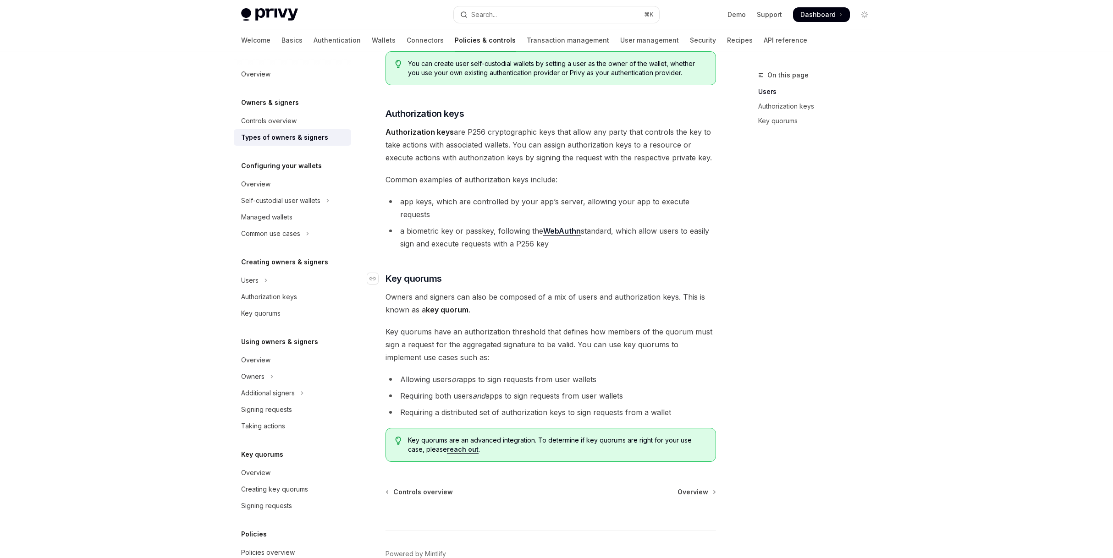
scroll to position [163, 0]
